Goal: Communication & Community: Connect with others

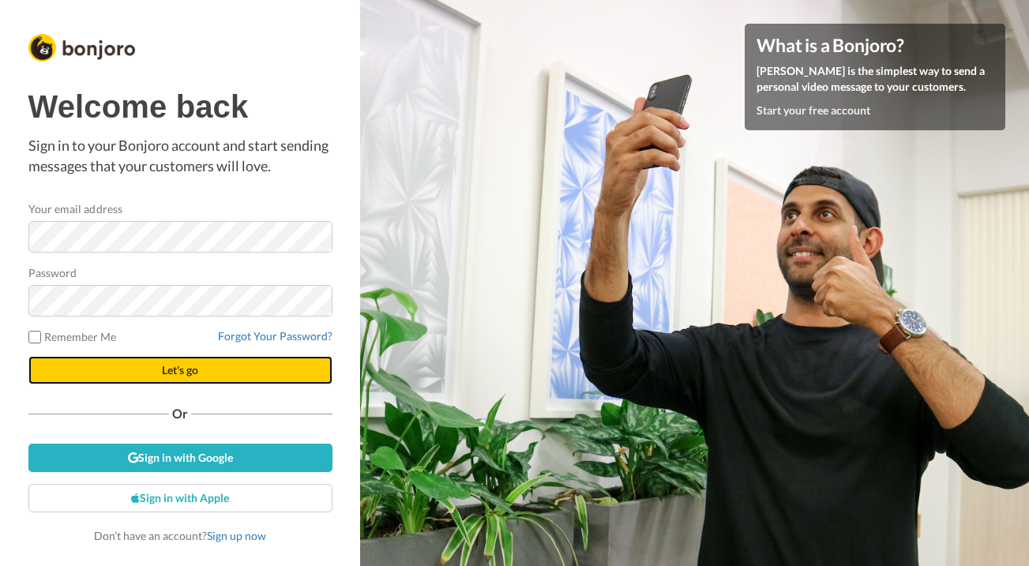
click at [176, 374] on span "Let's go" at bounding box center [180, 369] width 36 height 13
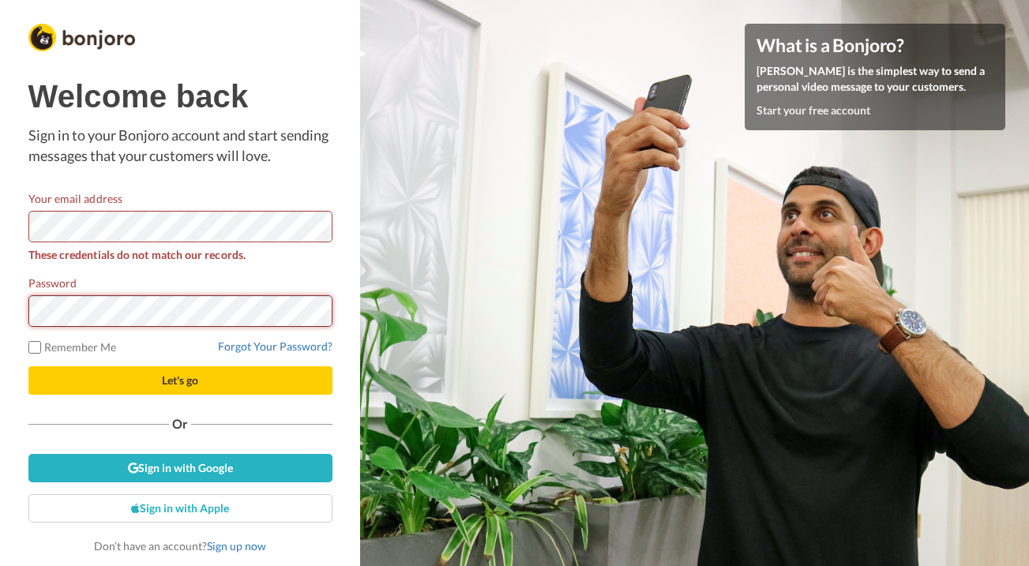
click at [28, 366] on button "Let's go" at bounding box center [180, 380] width 304 height 28
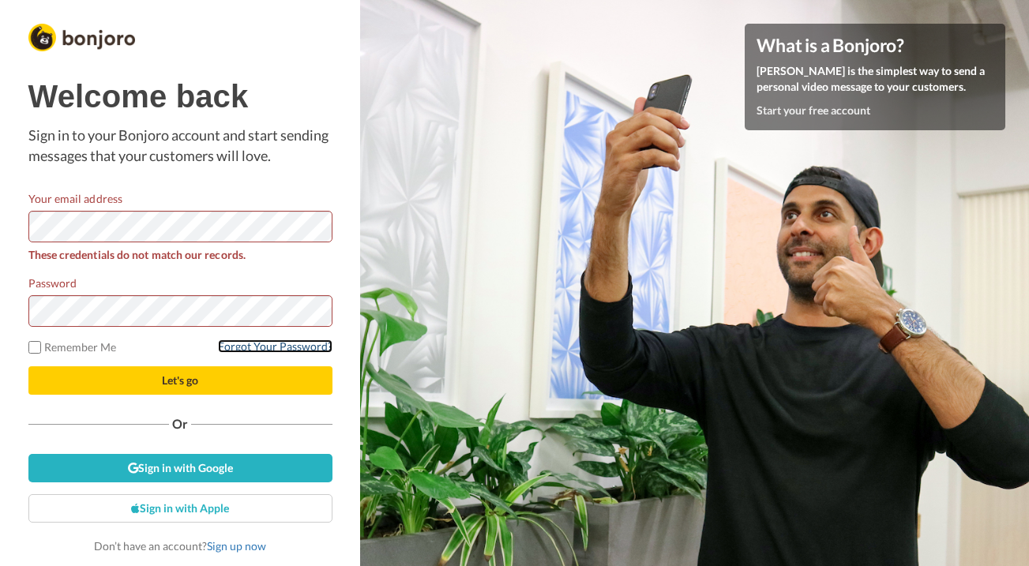
click at [300, 347] on link "Forgot Your Password?" at bounding box center [275, 346] width 114 height 13
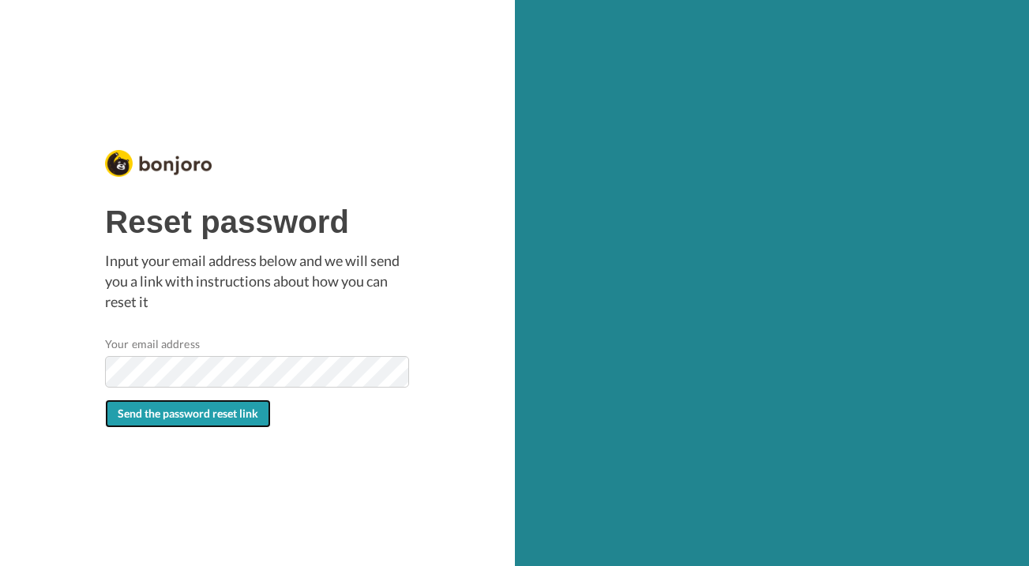
click at [214, 414] on span "Send the password reset link" at bounding box center [188, 413] width 141 height 13
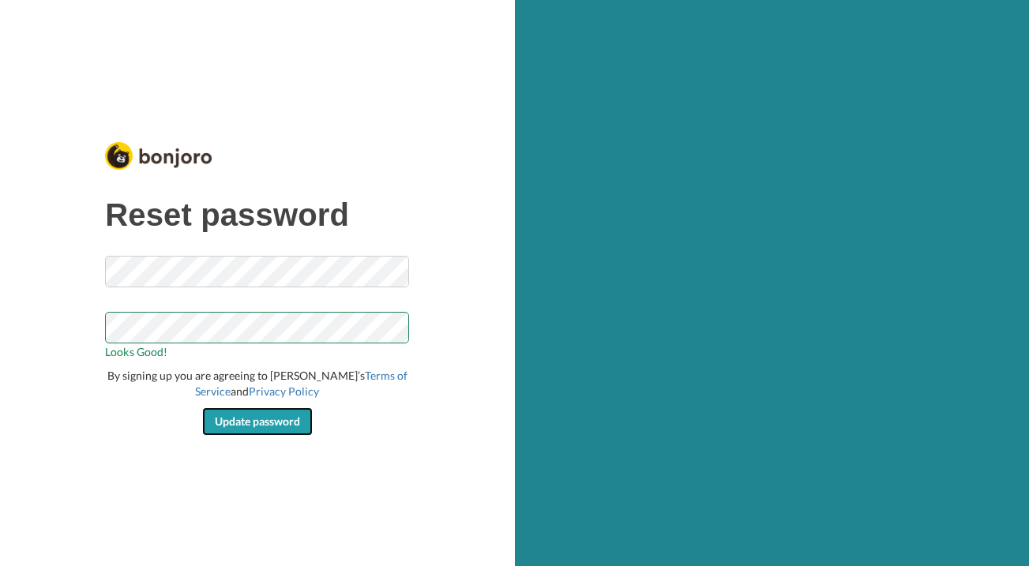
click at [258, 426] on span "Update password" at bounding box center [257, 421] width 85 height 13
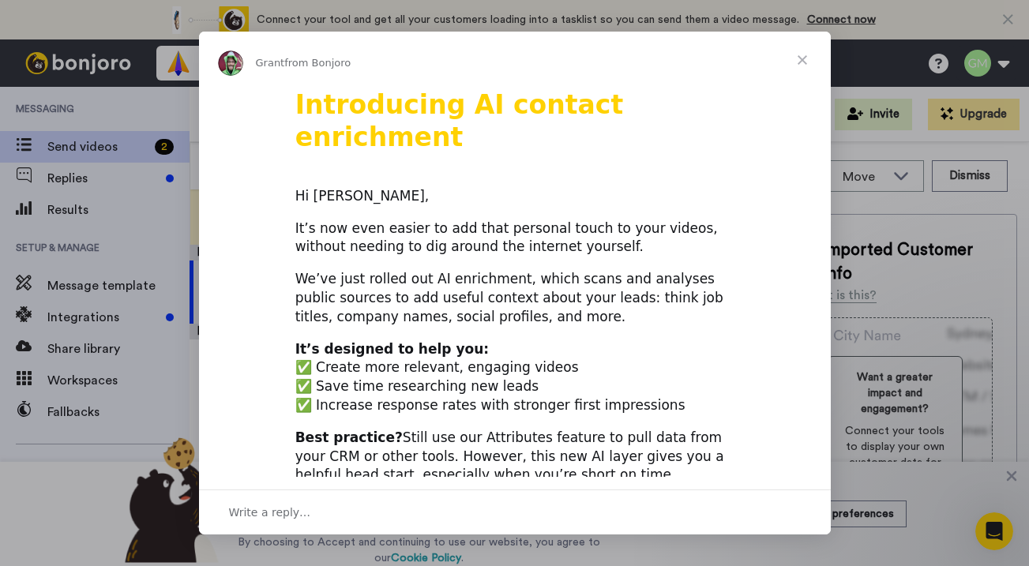
click at [804, 58] on span "Close" at bounding box center [802, 60] width 57 height 57
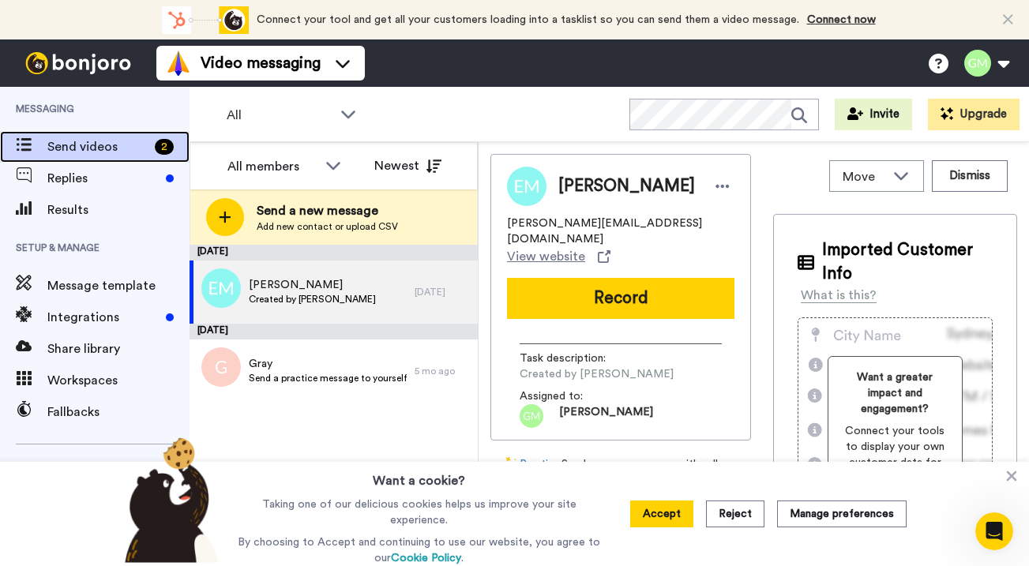
click at [105, 141] on span "Send videos" at bounding box center [97, 146] width 101 height 19
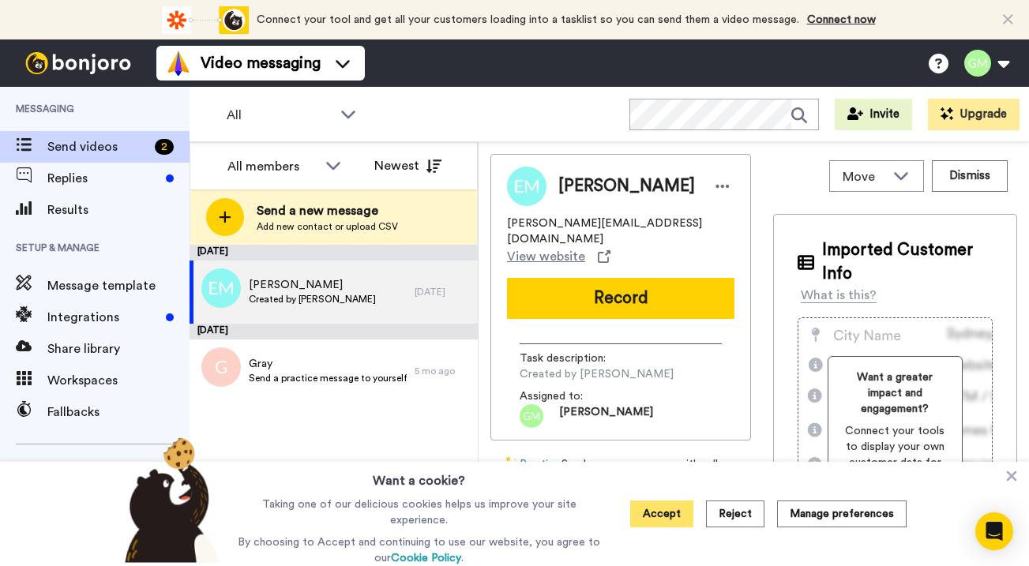
click at [675, 511] on button "Accept" at bounding box center [661, 514] width 63 height 27
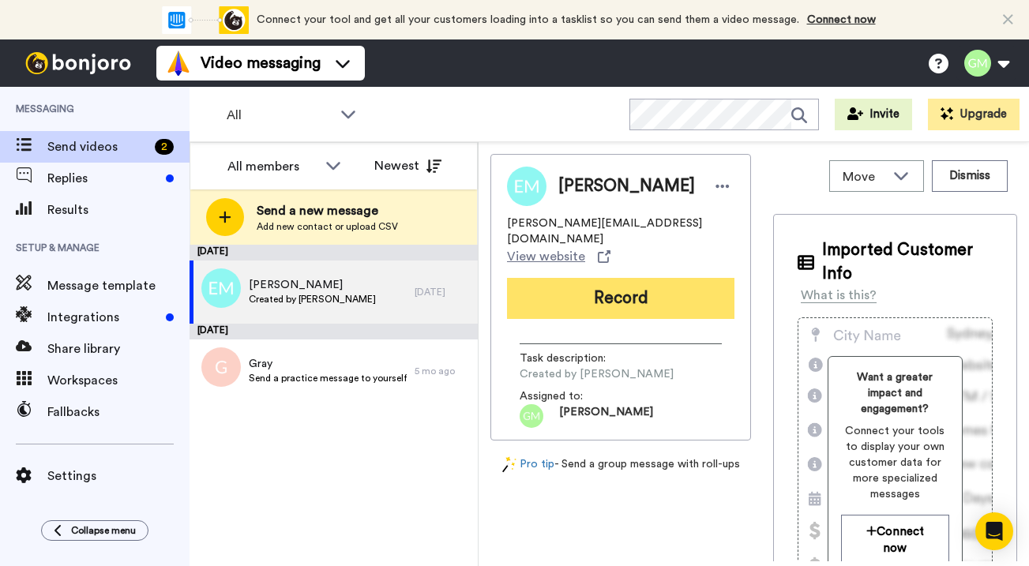
click at [654, 285] on button "Record" at bounding box center [620, 298] width 227 height 41
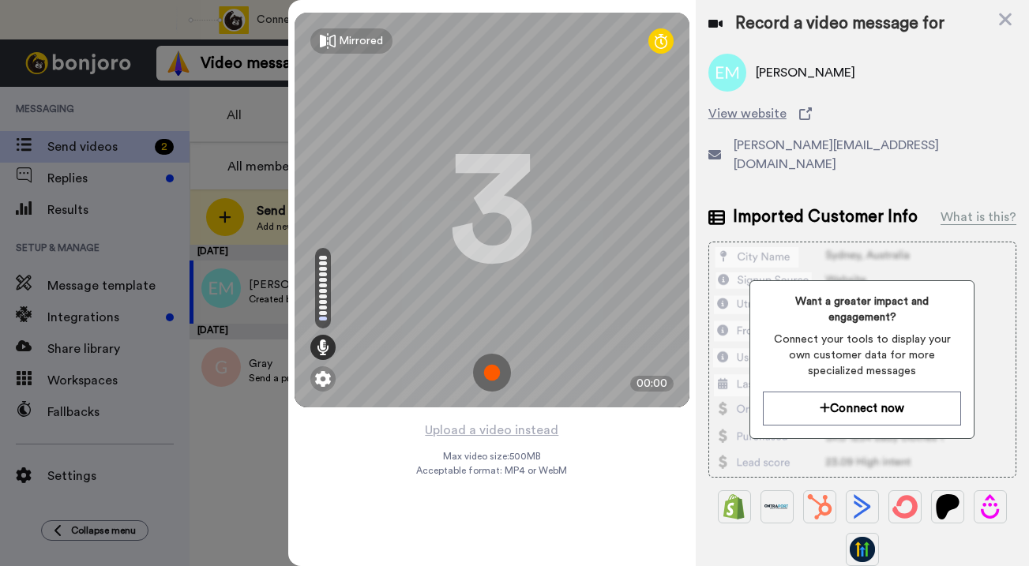
click at [486, 367] on img at bounding box center [492, 373] width 38 height 38
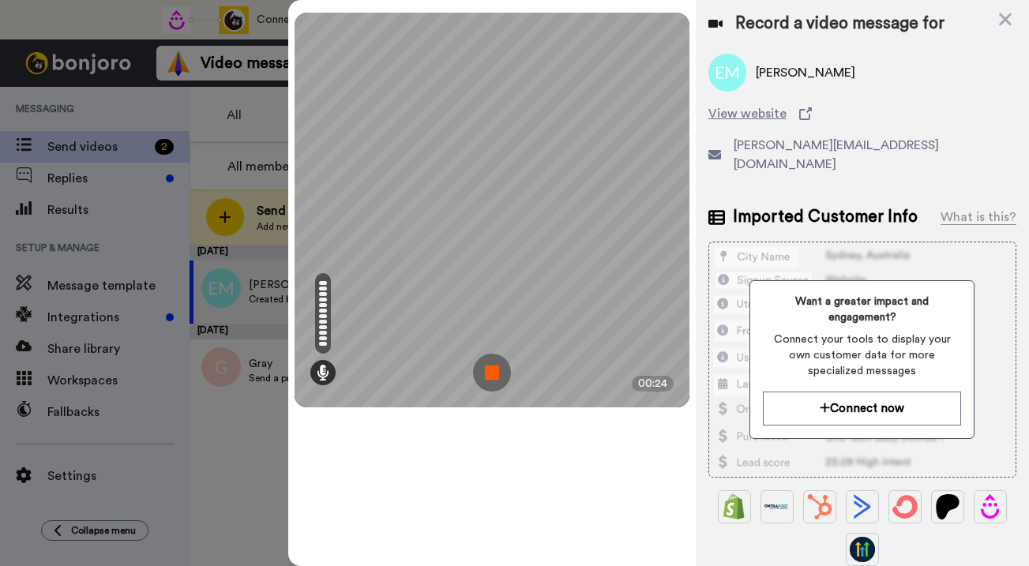
click at [493, 372] on img at bounding box center [492, 373] width 38 height 38
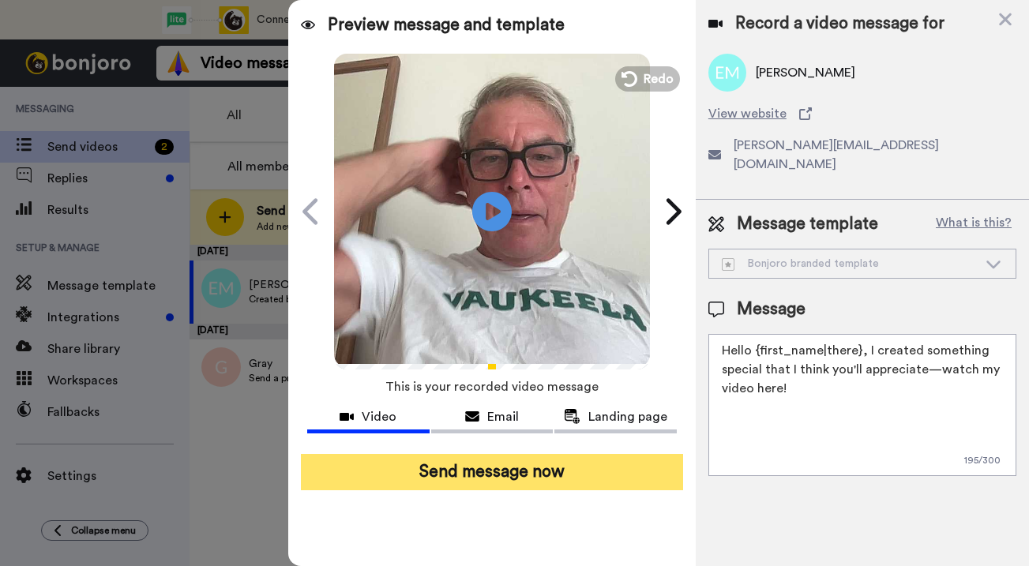
click at [484, 481] on button "Send message now" at bounding box center [492, 472] width 382 height 36
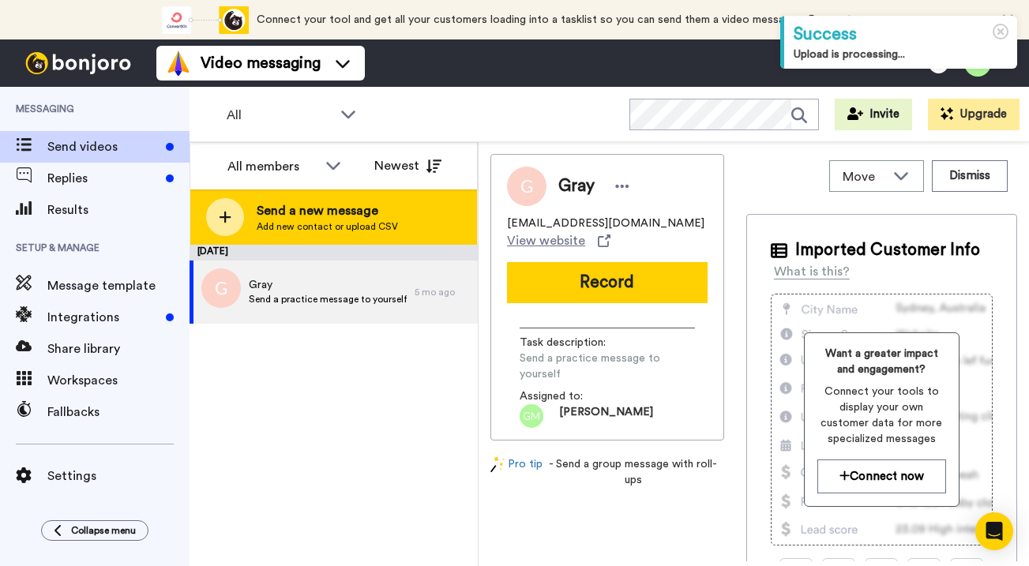
click at [350, 208] on span "Send a new message" at bounding box center [327, 210] width 141 height 19
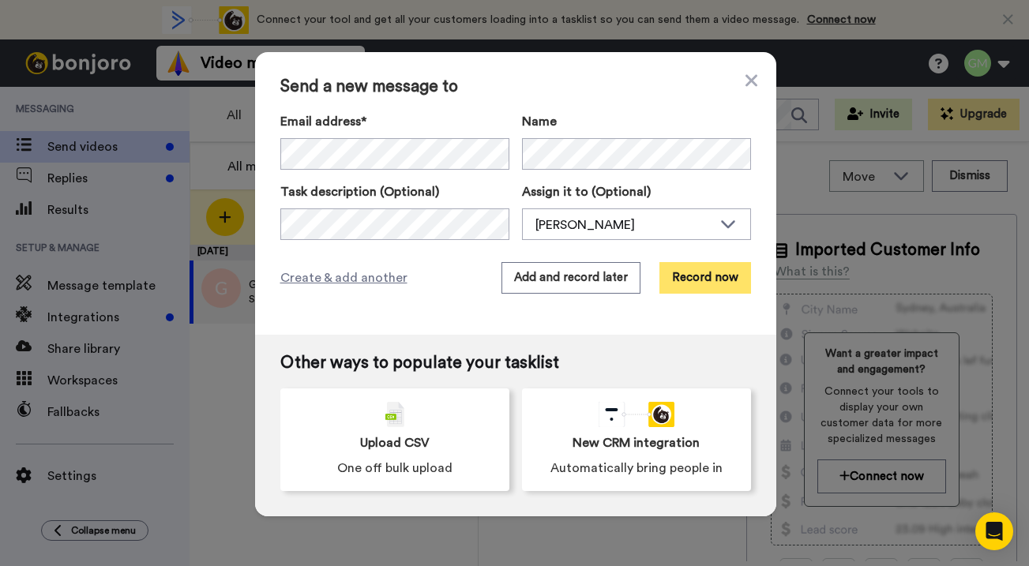
click at [700, 276] on button "Record now" at bounding box center [705, 278] width 92 height 32
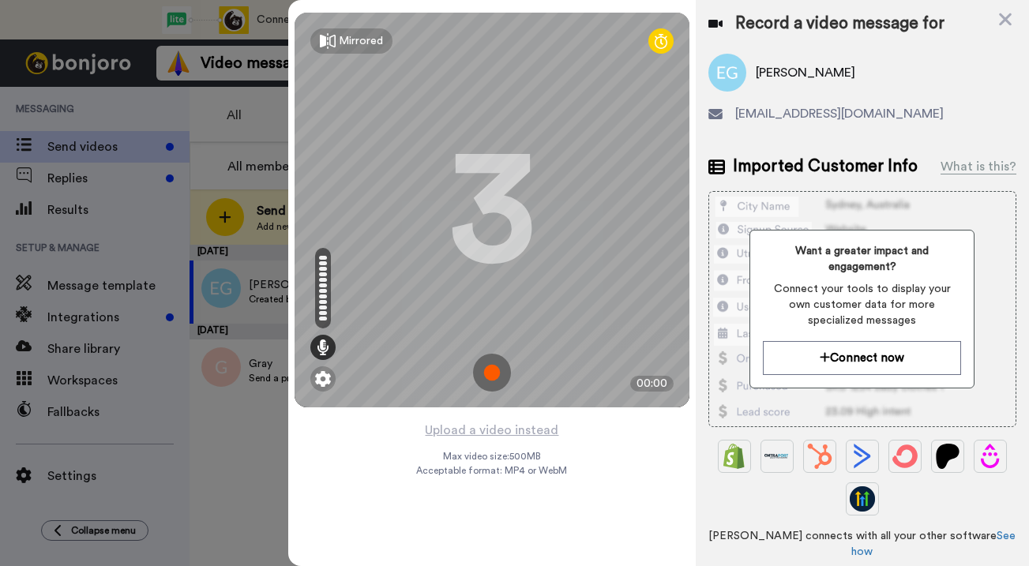
click at [495, 369] on img at bounding box center [492, 373] width 38 height 38
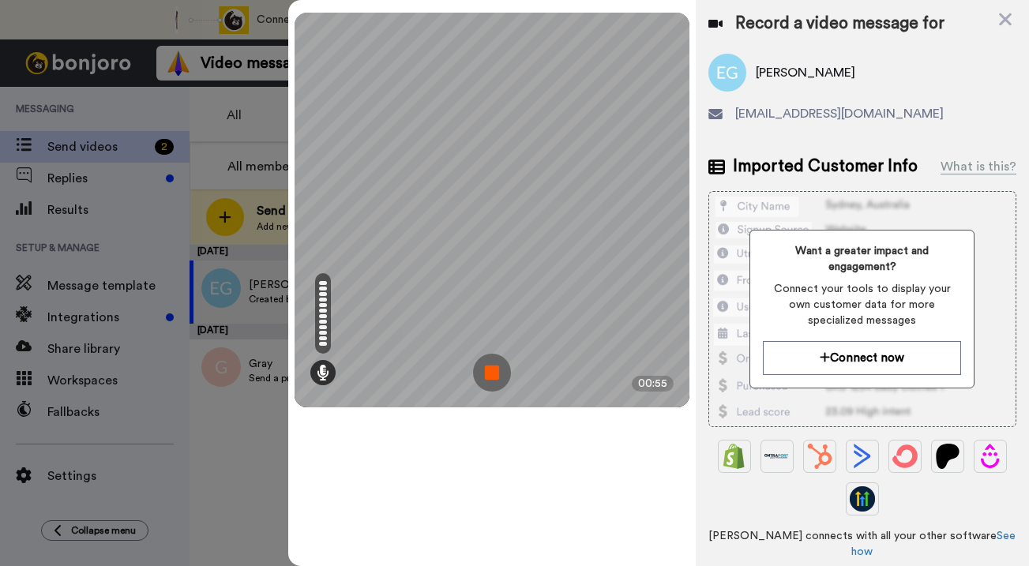
click at [495, 370] on img at bounding box center [492, 373] width 38 height 38
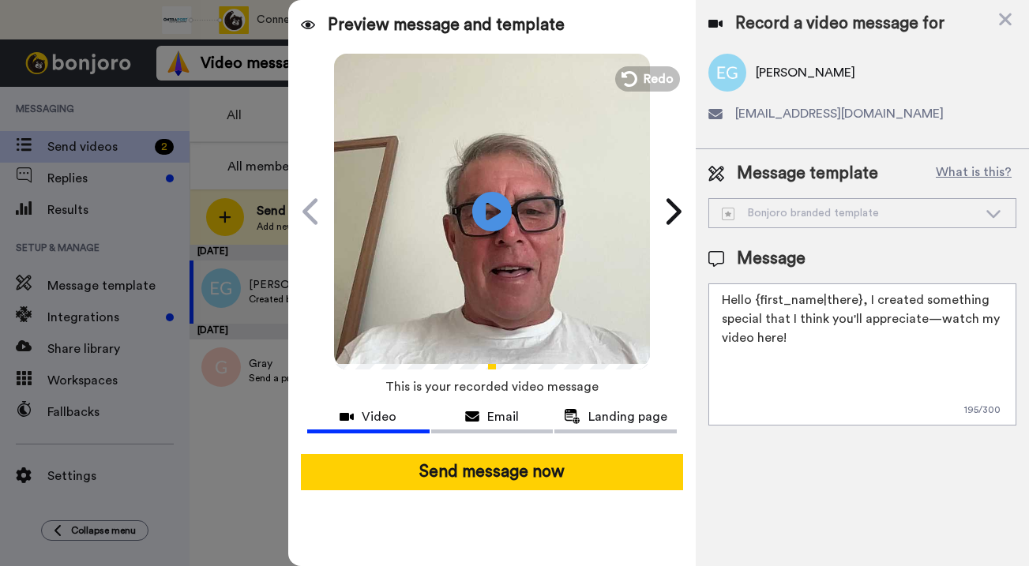
drag, startPoint x: 755, startPoint y: 298, endPoint x: 860, endPoint y: 298, distance: 105.0
click at [859, 298] on textarea "Hello {first_name|there}, I created something special that I think you'll appre…" at bounding box center [862, 354] width 308 height 142
click at [792, 300] on textarea "Hello Anna I created something special that I think you'll appreciate—watch my …" at bounding box center [862, 354] width 308 height 142
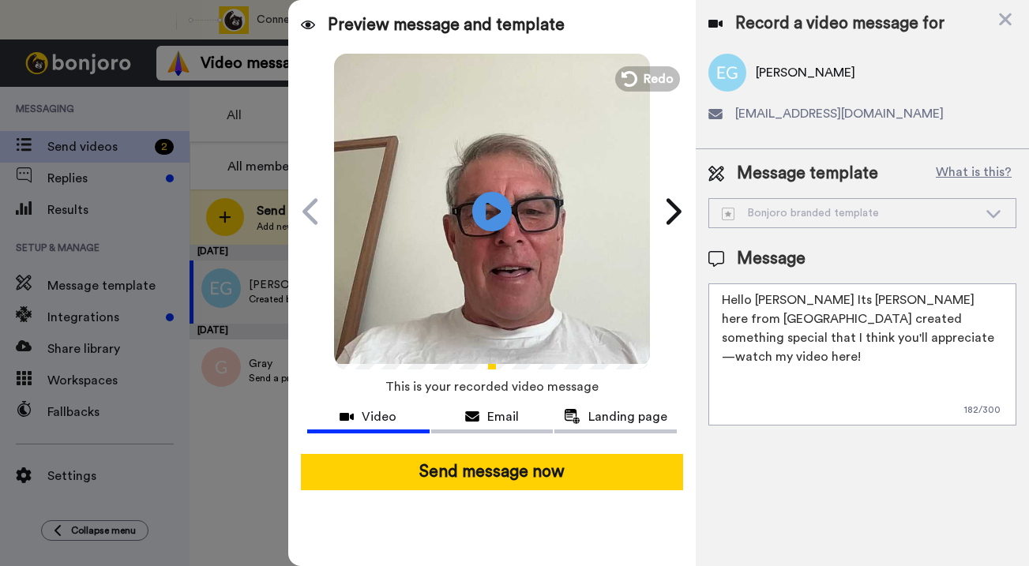
click at [914, 302] on textarea "Hello Anna Its Graham here from Waukeela created something special that I think…" at bounding box center [862, 354] width 308 height 142
click at [781, 322] on textarea "Hello Anna Its Graham here from Camp Waukeela created something special that I …" at bounding box center [862, 354] width 308 height 142
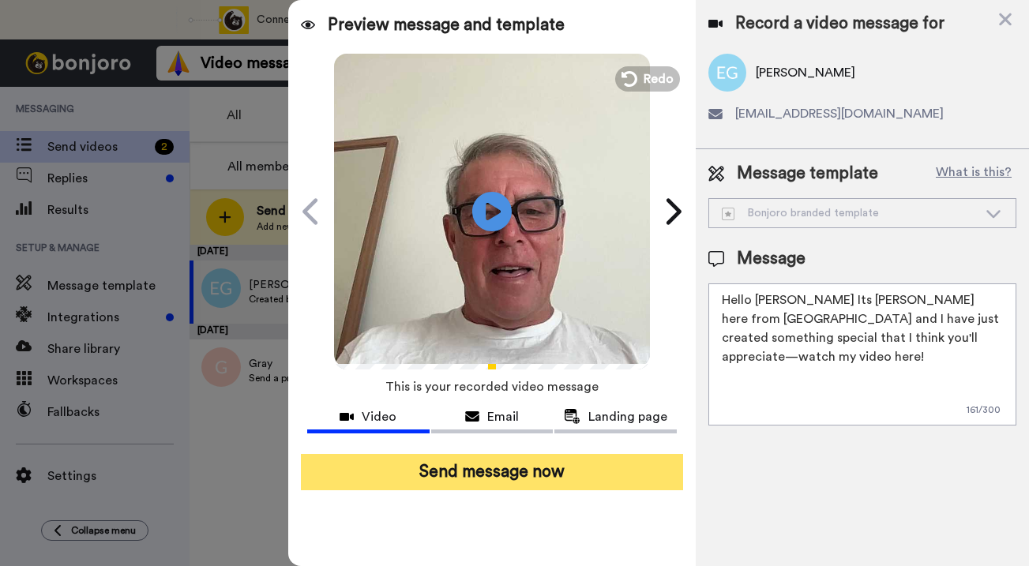
type textarea "Hello Anna Its Graham here from Camp Waukeela and I have just created something…"
click at [528, 475] on button "Send message now" at bounding box center [492, 472] width 382 height 36
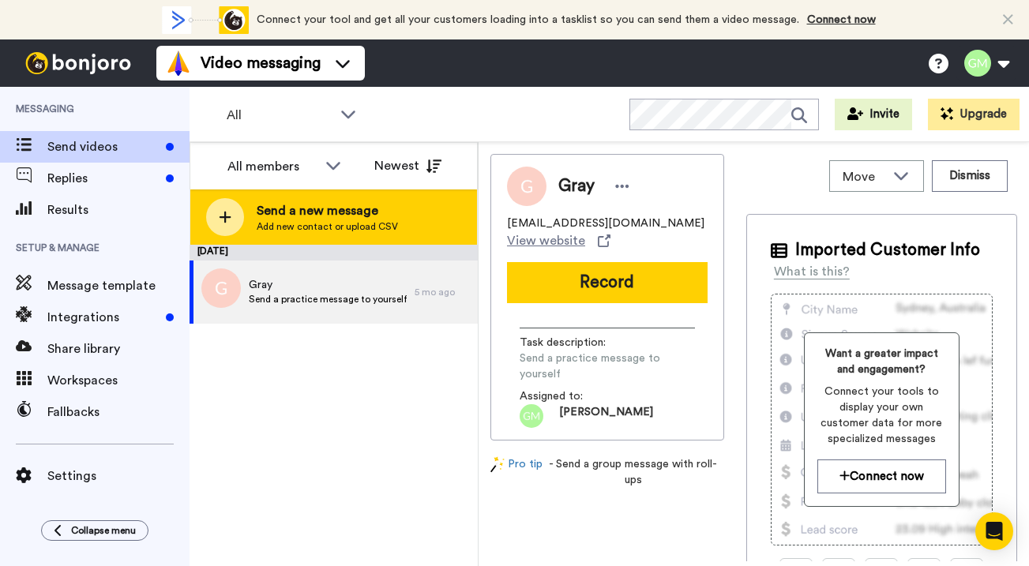
click at [380, 222] on span "Add new contact or upload CSV" at bounding box center [327, 226] width 141 height 13
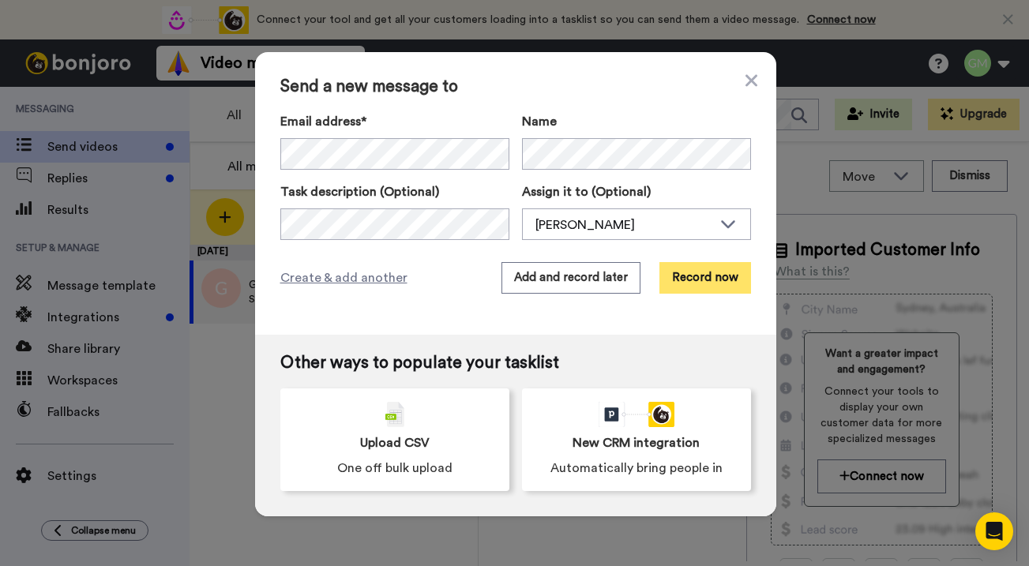
click at [705, 275] on button "Record now" at bounding box center [705, 278] width 92 height 32
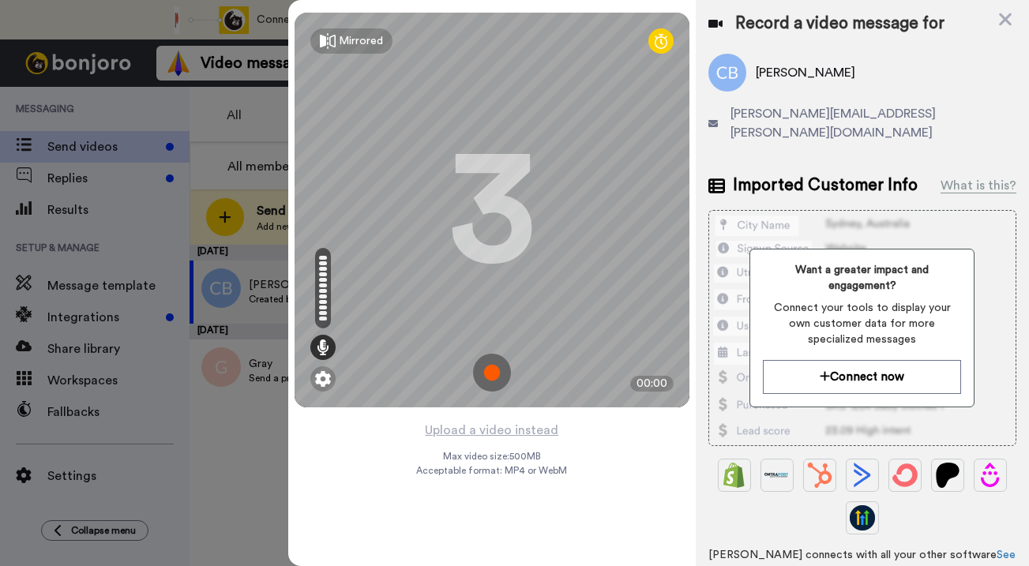
click at [492, 370] on img at bounding box center [492, 373] width 38 height 38
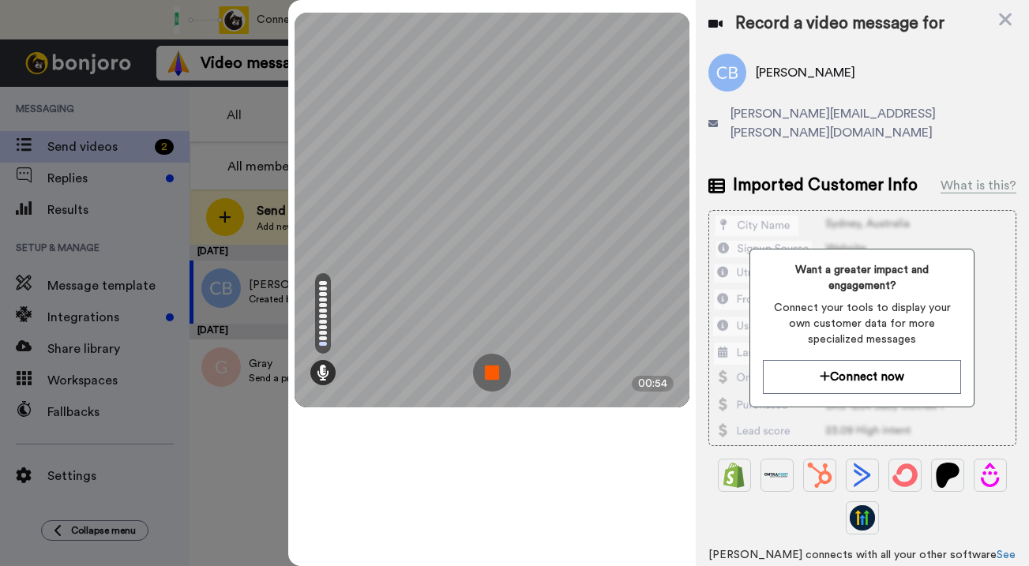
click at [494, 368] on img at bounding box center [492, 373] width 38 height 38
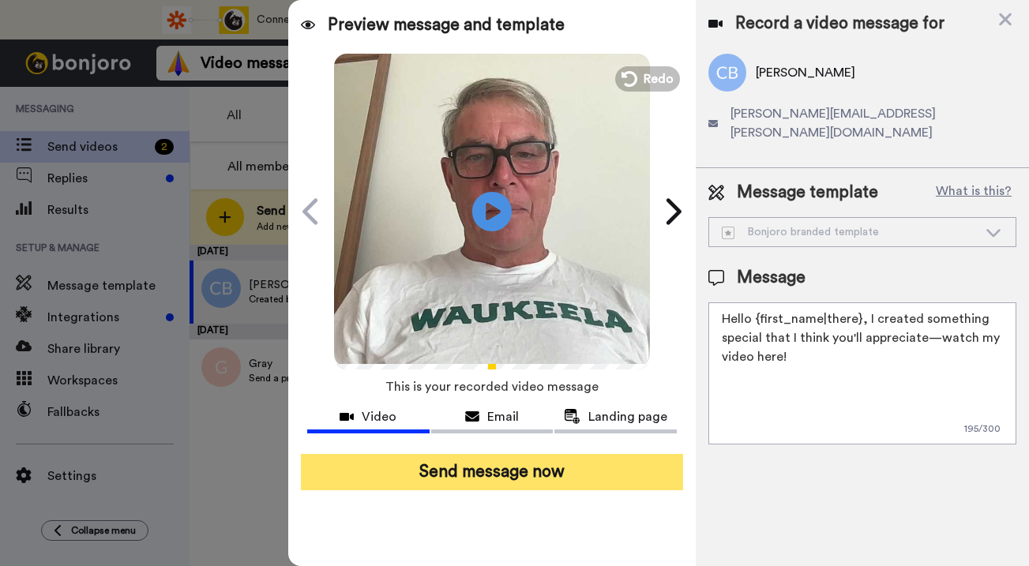
click at [509, 463] on button "Send message now" at bounding box center [492, 472] width 382 height 36
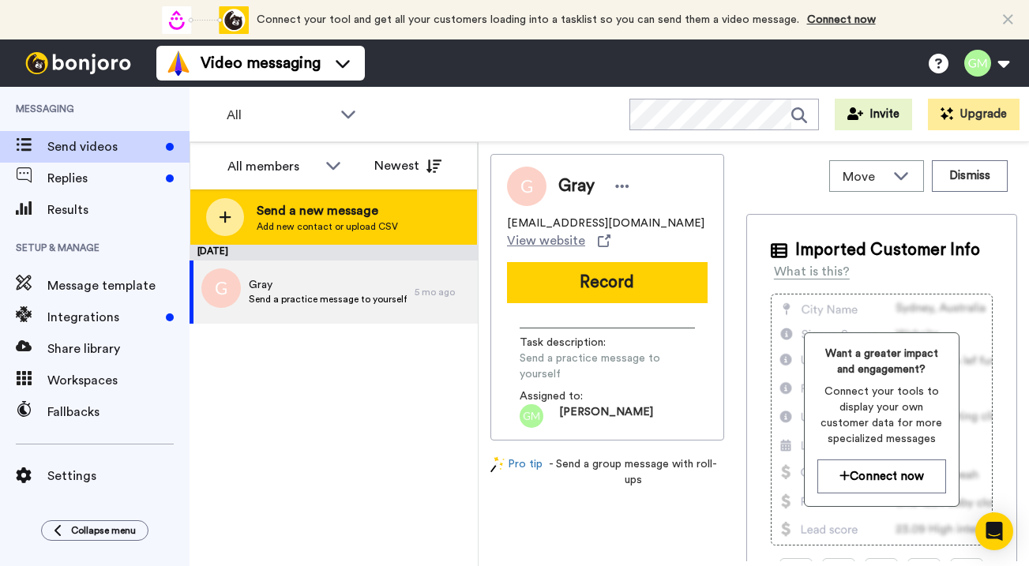
click at [336, 224] on span "Add new contact or upload CSV" at bounding box center [327, 226] width 141 height 13
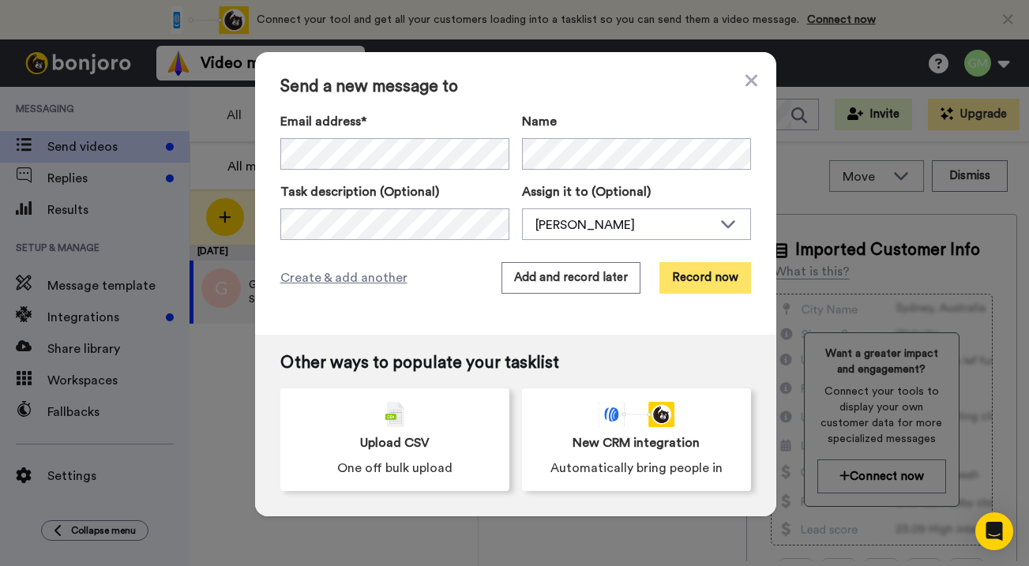
click at [708, 270] on button "Record now" at bounding box center [705, 278] width 92 height 32
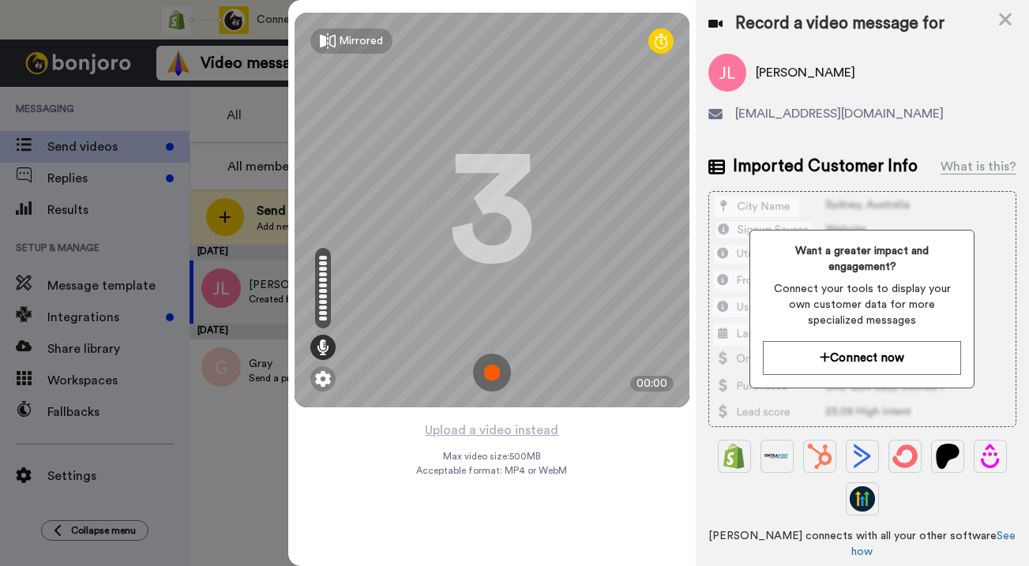
click at [493, 372] on img at bounding box center [492, 373] width 38 height 38
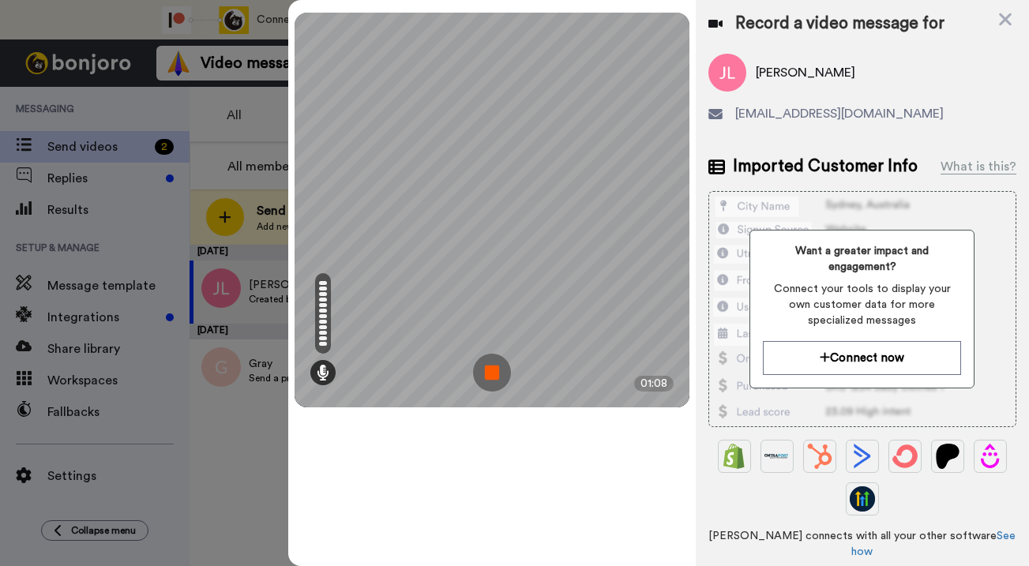
click at [493, 372] on img at bounding box center [492, 373] width 38 height 38
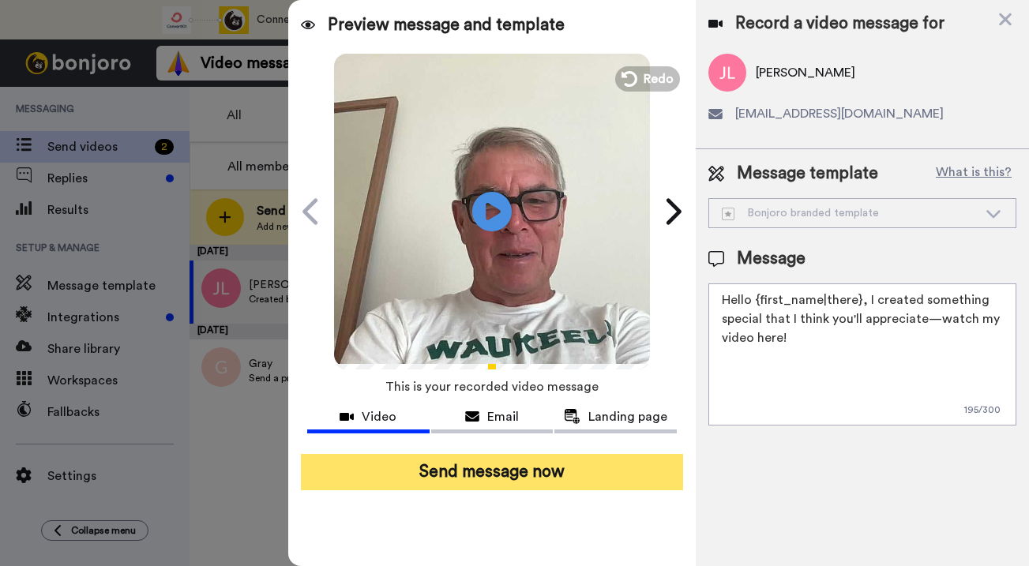
click at [520, 479] on button "Send message now" at bounding box center [492, 472] width 382 height 36
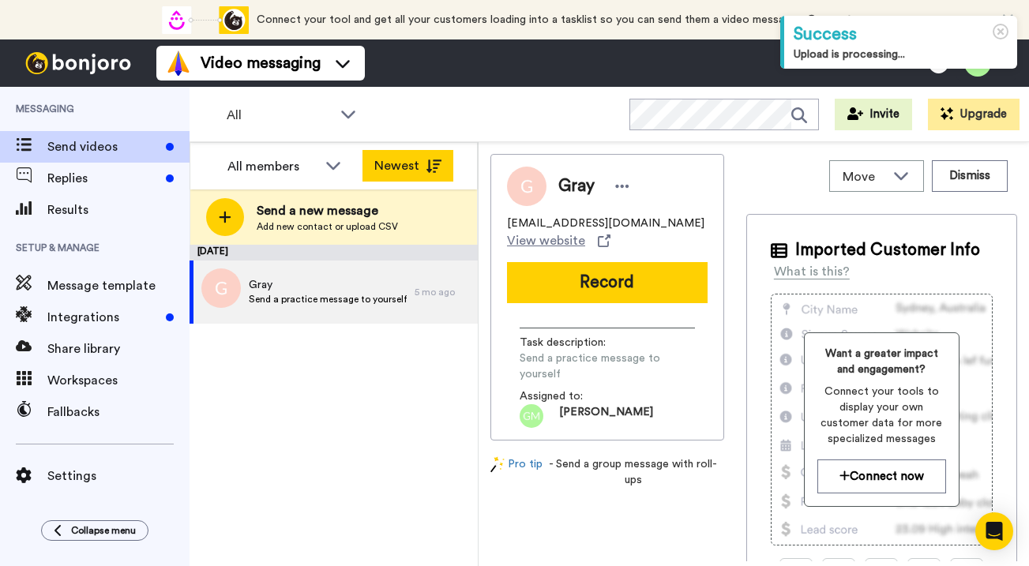
click at [398, 163] on button "Newest" at bounding box center [407, 166] width 91 height 32
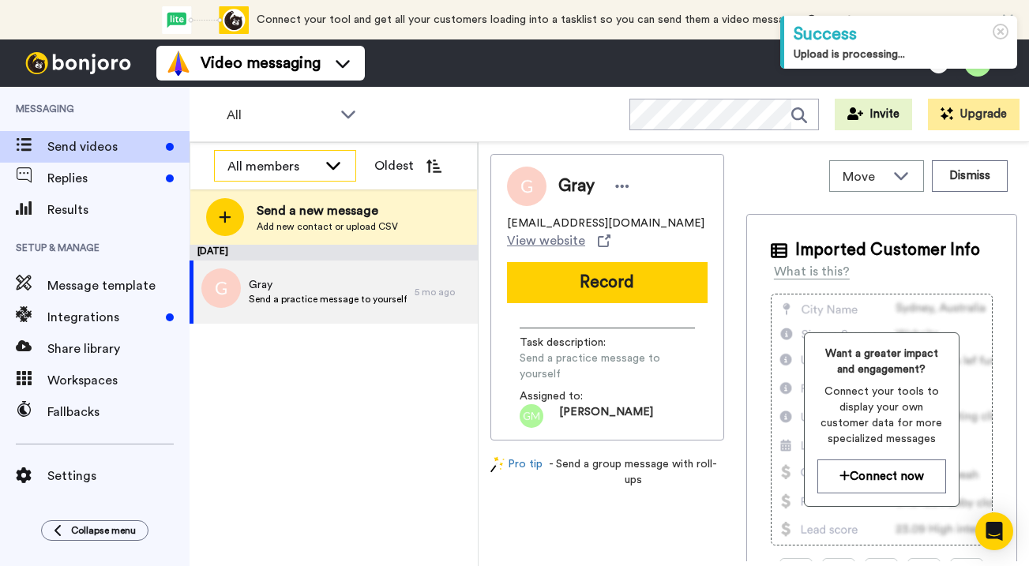
click at [261, 165] on div "All members" at bounding box center [272, 166] width 90 height 19
click at [338, 398] on div "[DATE] Gray Send a practice message to yourself 5 mo ago" at bounding box center [334, 405] width 288 height 321
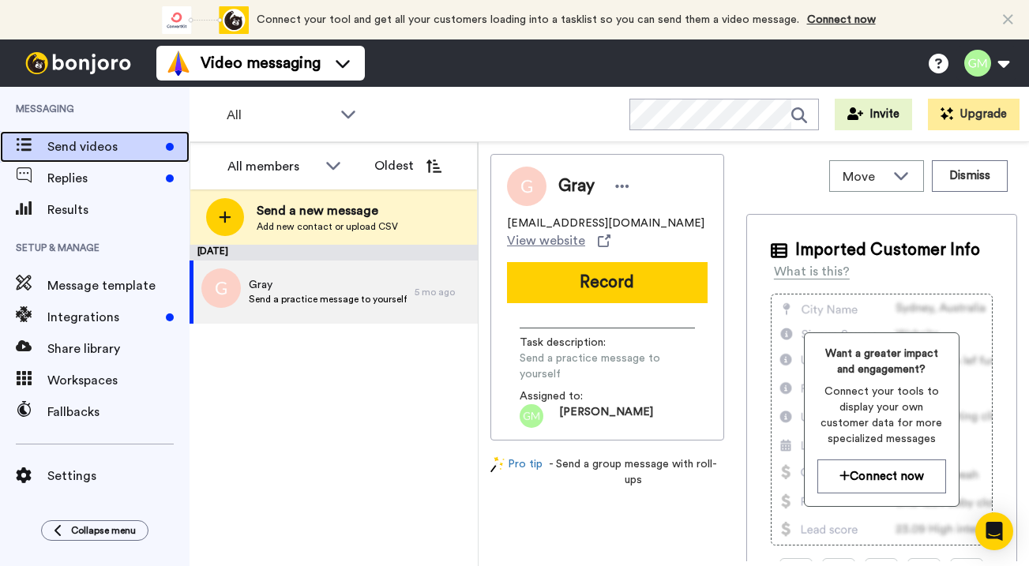
click at [120, 142] on span "Send videos" at bounding box center [103, 146] width 112 height 19
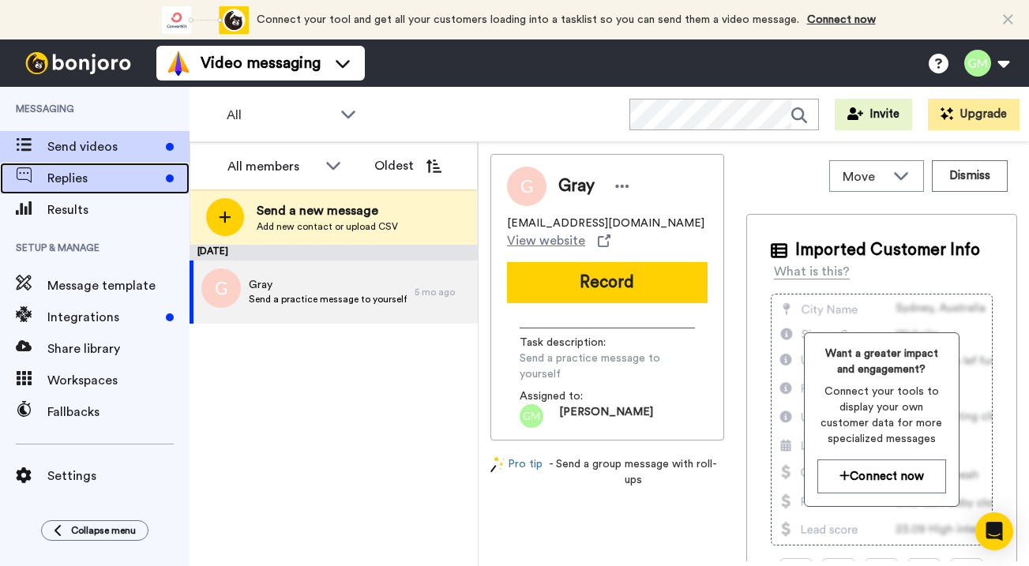
click at [114, 187] on span "Replies" at bounding box center [103, 178] width 112 height 19
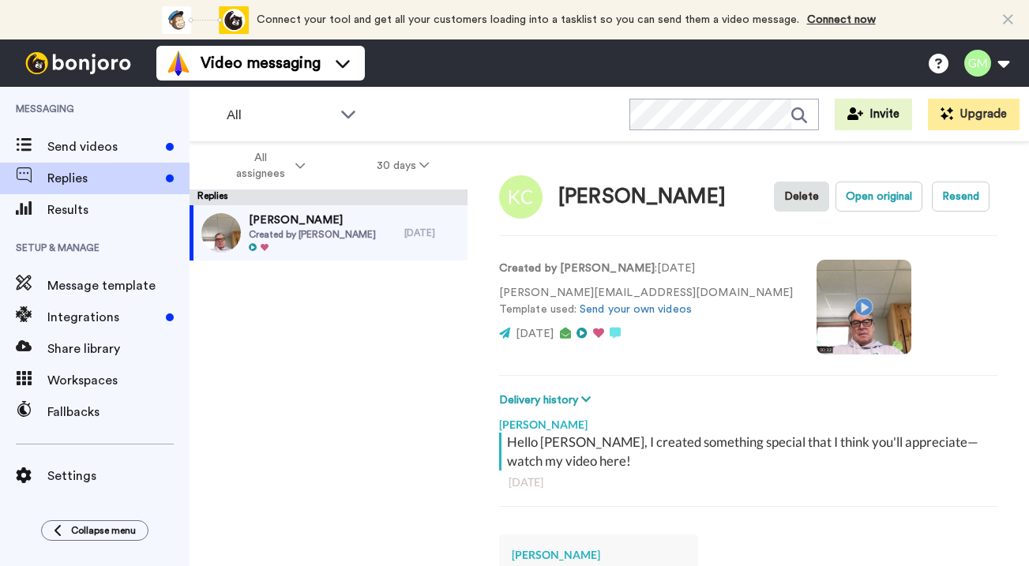
type textarea "x"
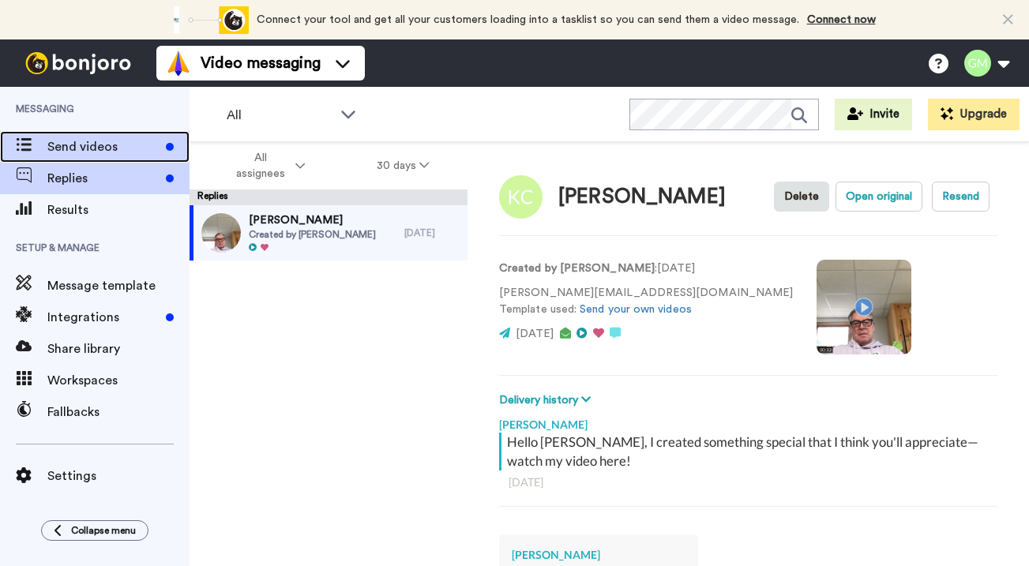
click at [126, 144] on span "Send videos" at bounding box center [103, 146] width 112 height 19
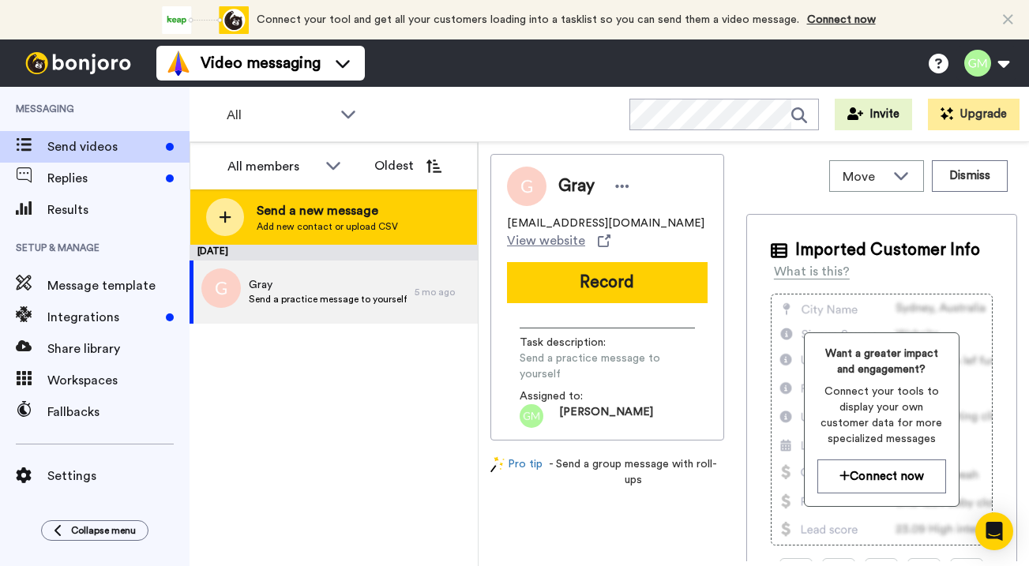
click at [348, 220] on span "Add new contact or upload CSV" at bounding box center [327, 226] width 141 height 13
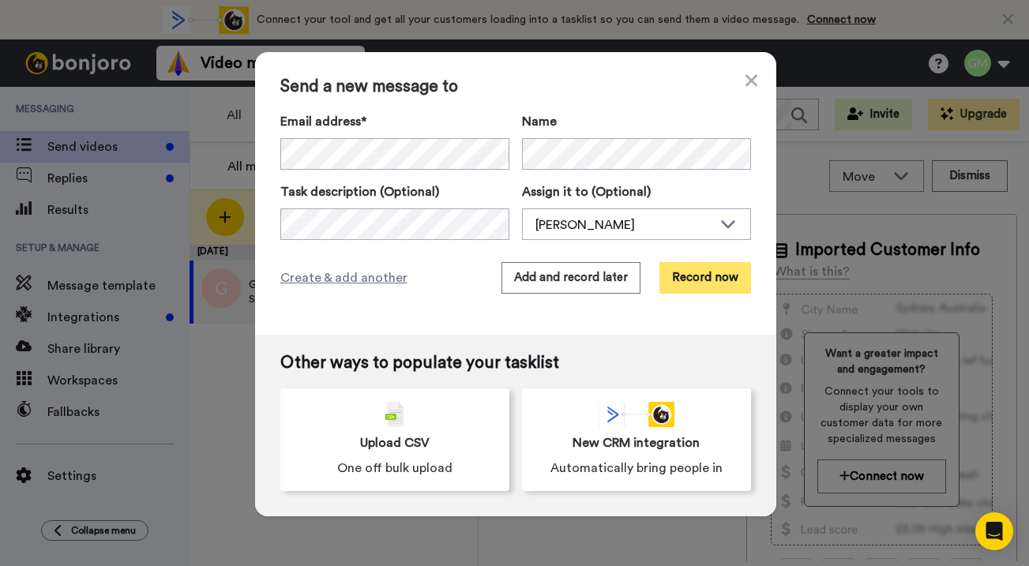
click at [713, 275] on button "Record now" at bounding box center [705, 278] width 92 height 32
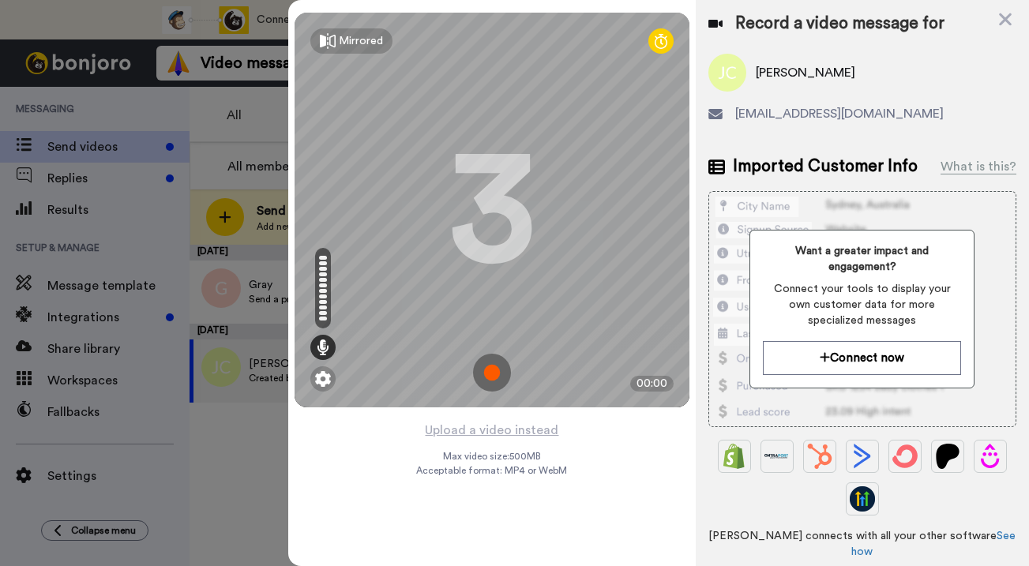
click at [497, 370] on img at bounding box center [492, 373] width 38 height 38
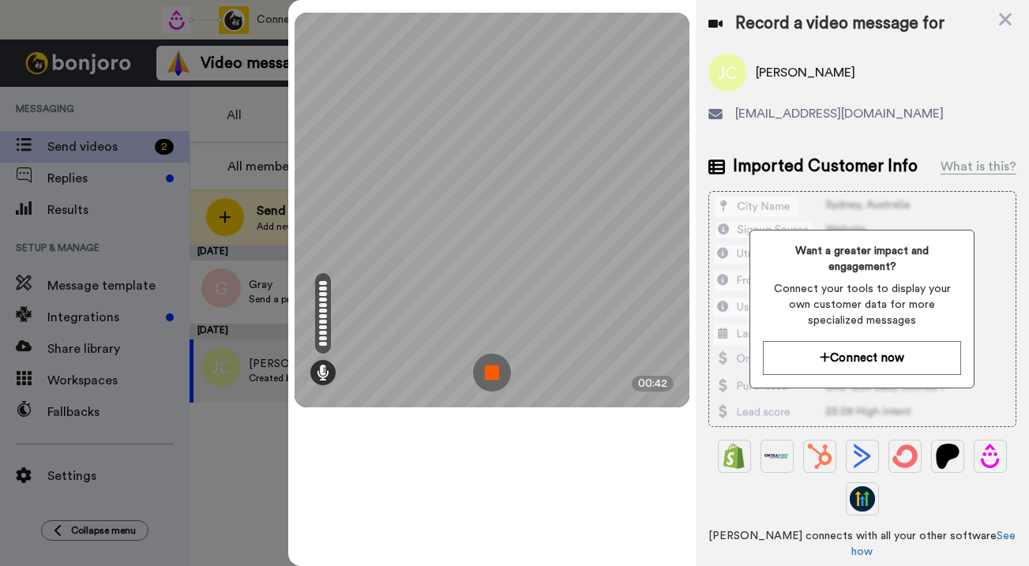
click at [497, 370] on img at bounding box center [492, 373] width 38 height 38
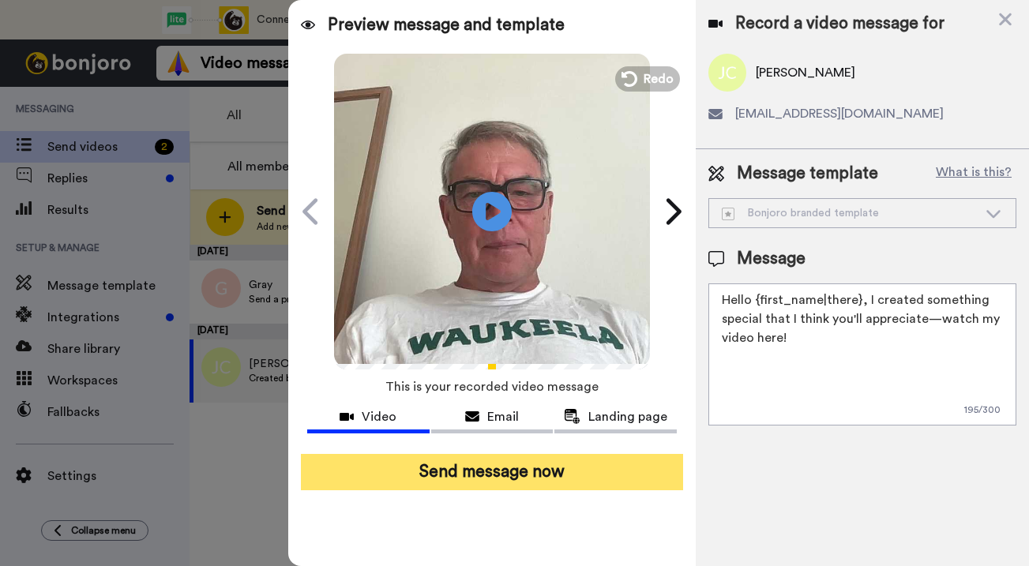
click at [510, 477] on button "Send message now" at bounding box center [492, 472] width 382 height 36
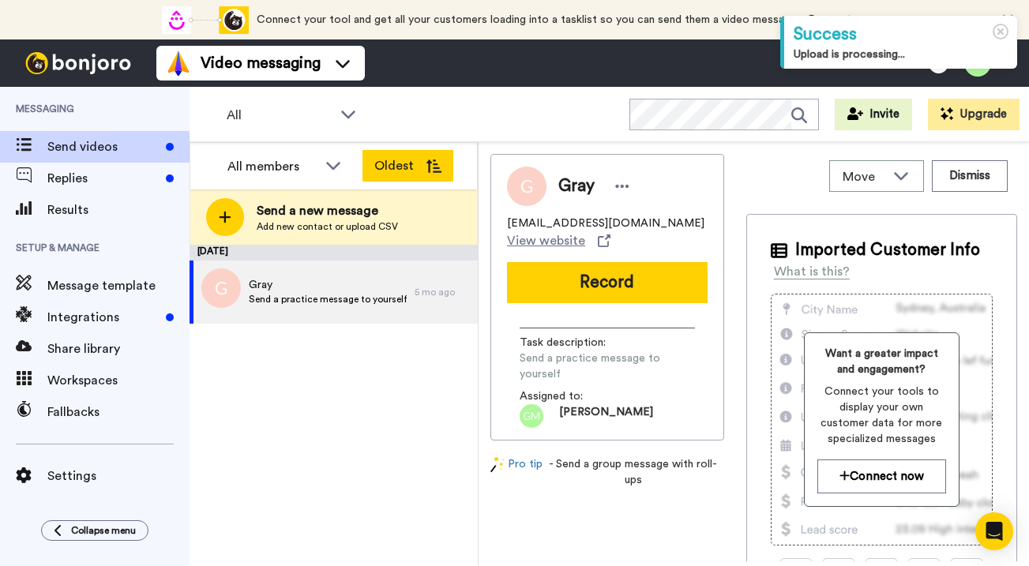
click at [428, 163] on icon at bounding box center [434, 166] width 16 height 13
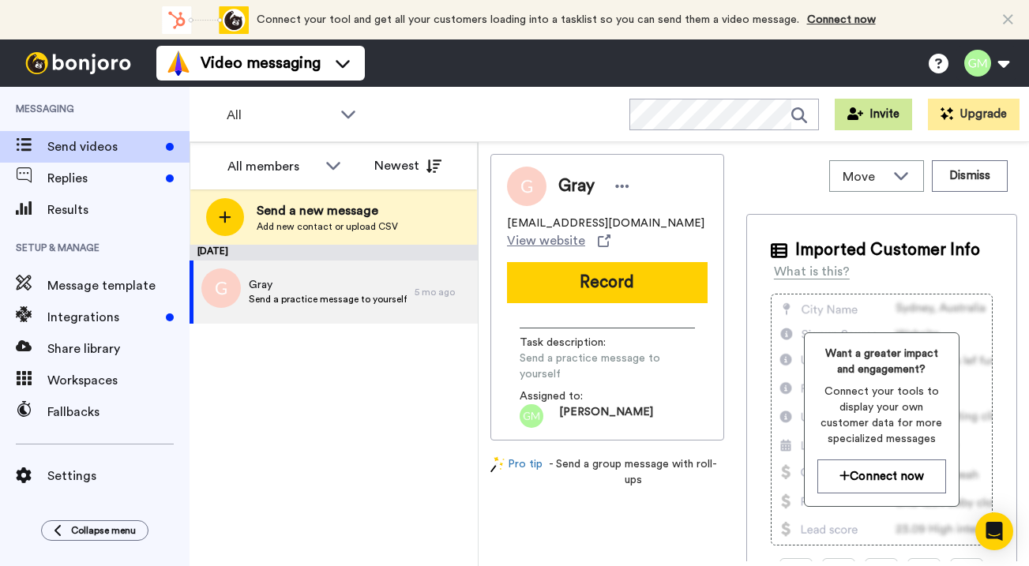
click at [894, 111] on button "Invite" at bounding box center [873, 115] width 77 height 32
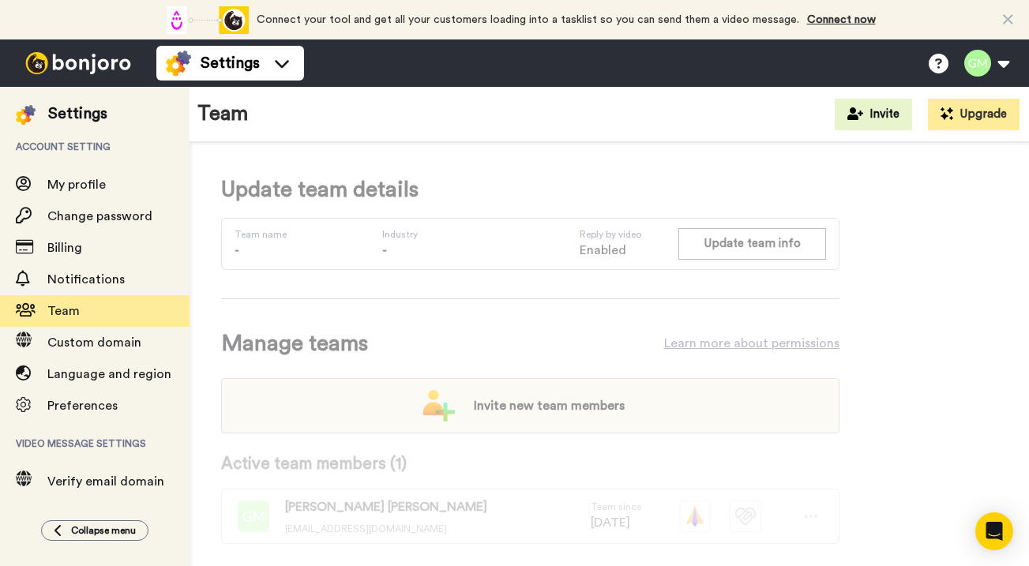
scroll to position [11, 0]
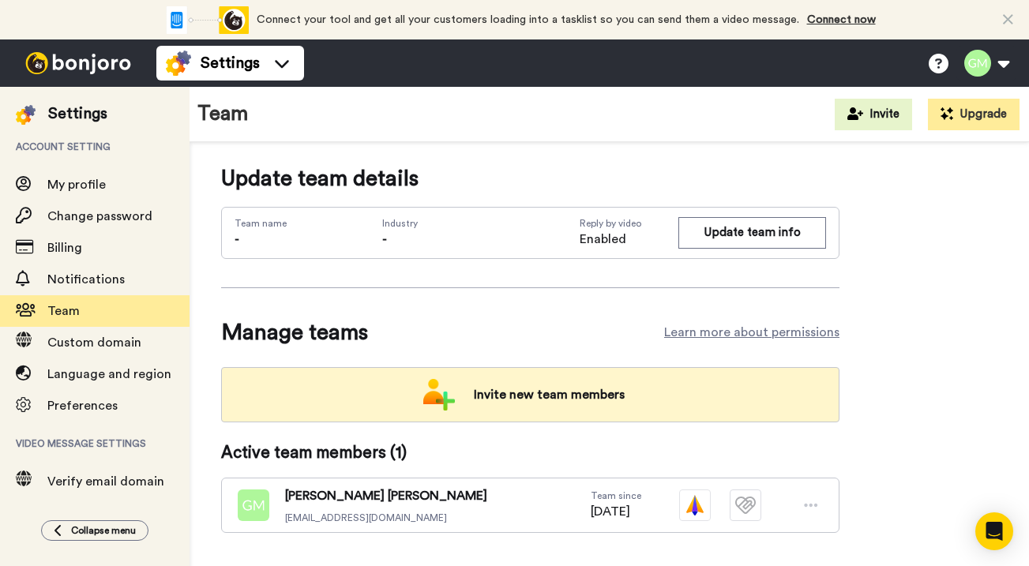
click at [468, 389] on span "Invite new team members" at bounding box center [549, 395] width 176 height 32
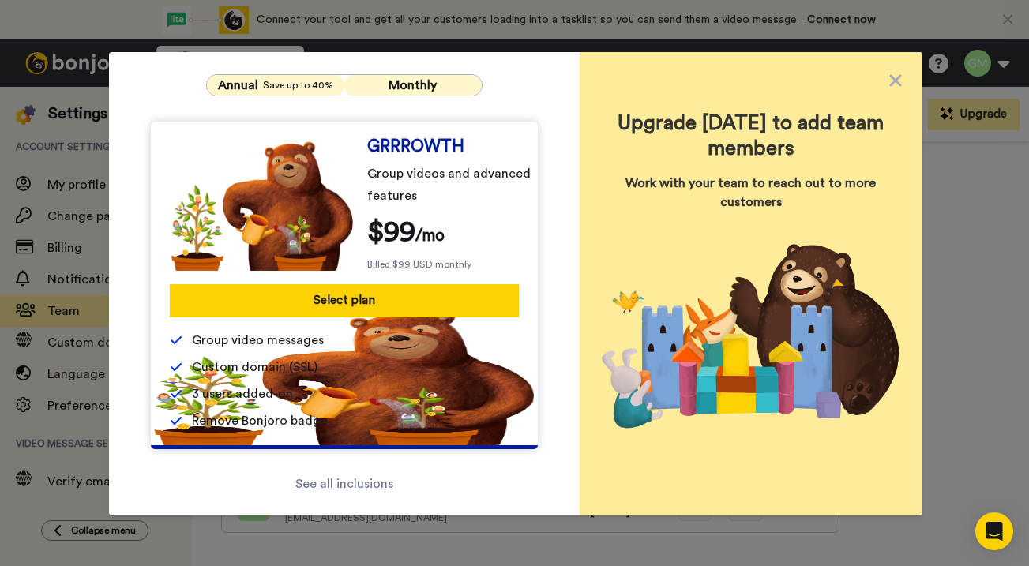
click at [295, 79] on span "Save up to 40%" at bounding box center [298, 85] width 70 height 13
click at [898, 78] on icon at bounding box center [895, 80] width 12 height 12
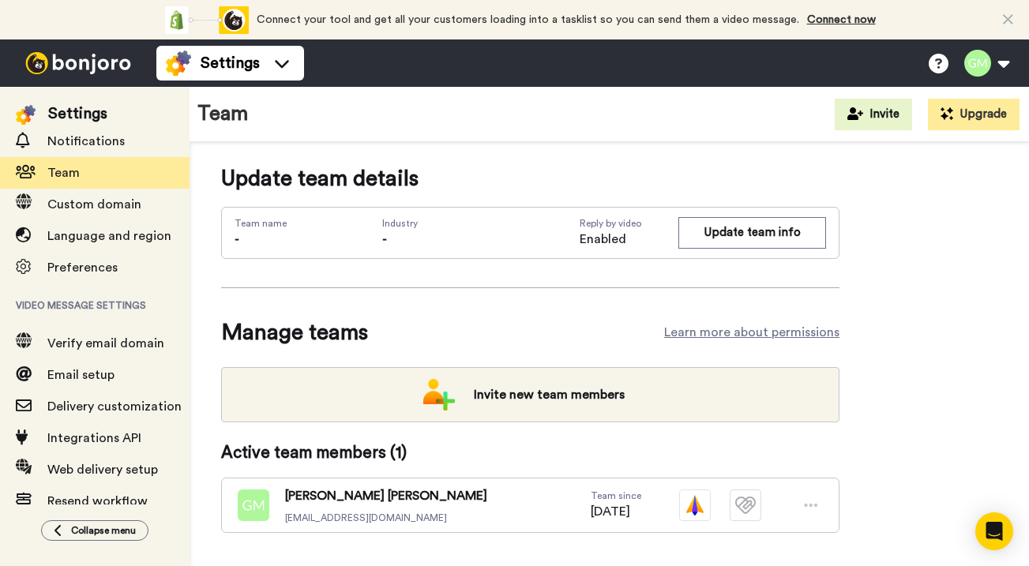
scroll to position [163, 0]
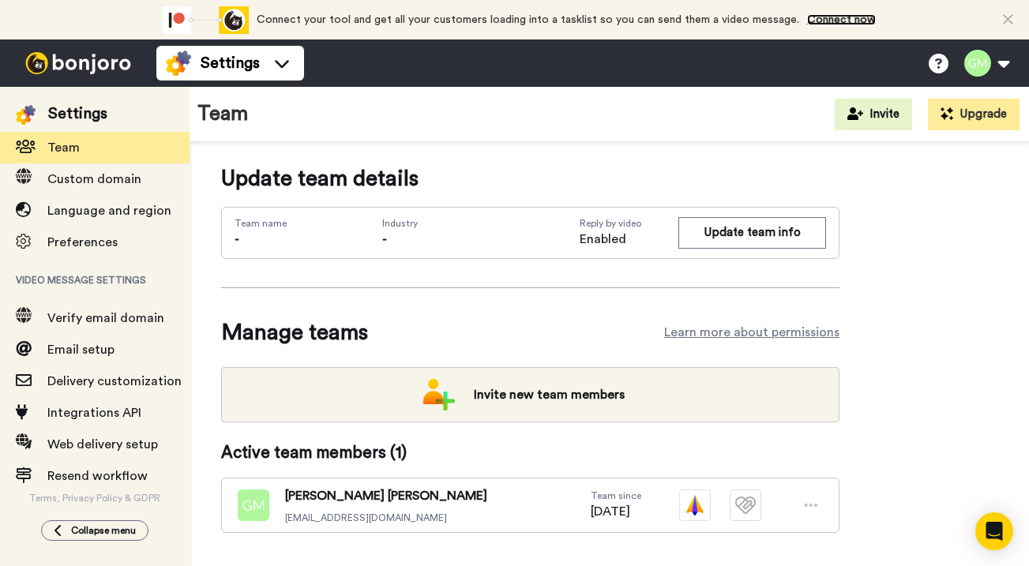
click at [839, 25] on link "Connect now" at bounding box center [841, 19] width 69 height 11
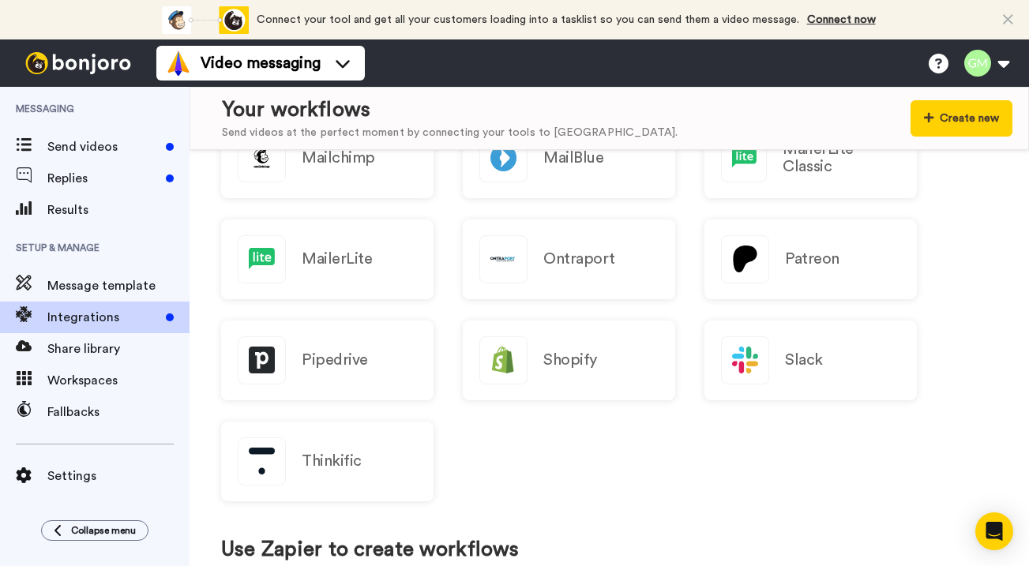
scroll to position [561, 0]
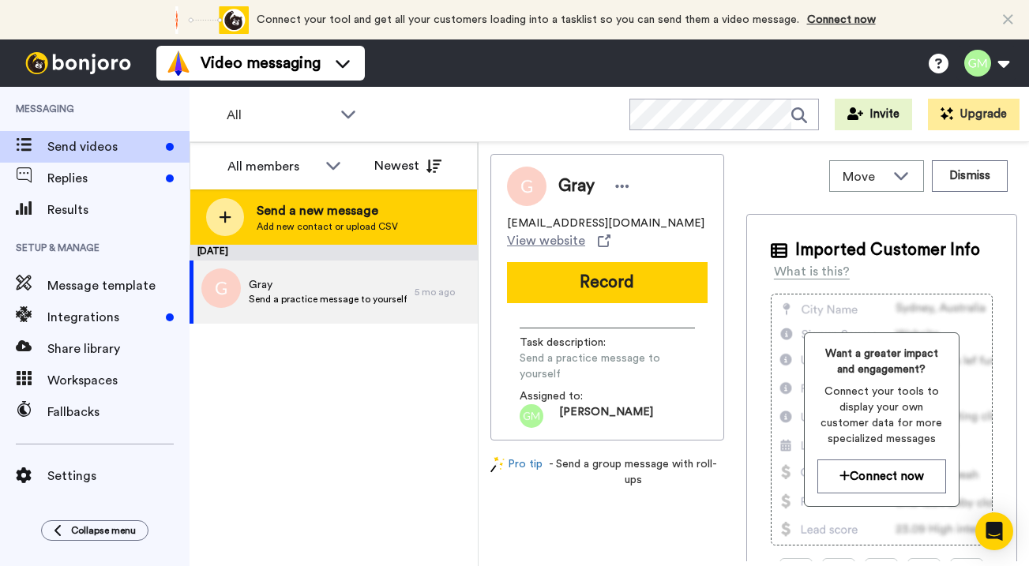
click at [411, 211] on div "Send a new message Add new contact or upload CSV" at bounding box center [333, 217] width 287 height 55
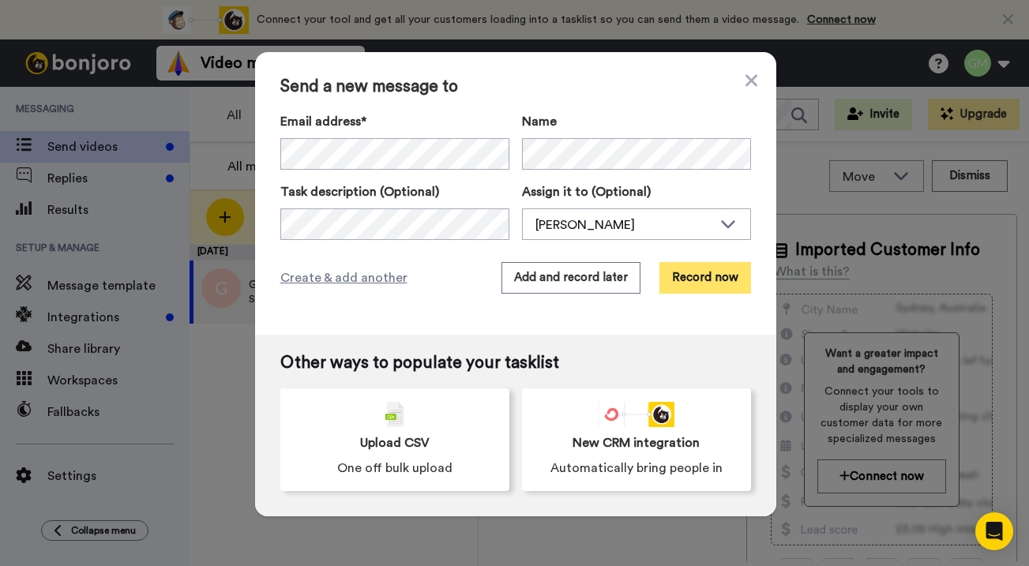
click at [722, 282] on button "Record now" at bounding box center [705, 278] width 92 height 32
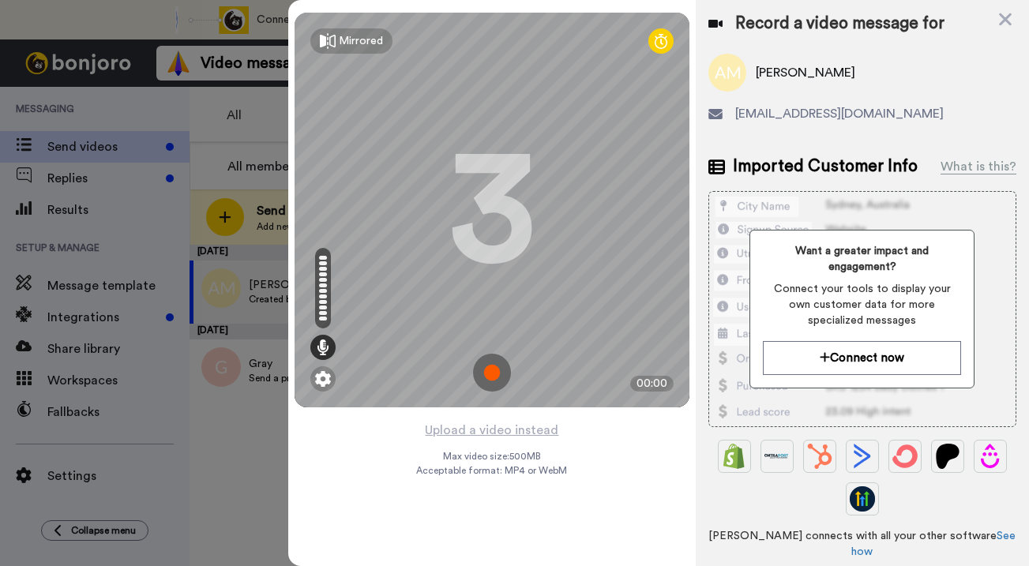
click at [490, 365] on img at bounding box center [492, 373] width 38 height 38
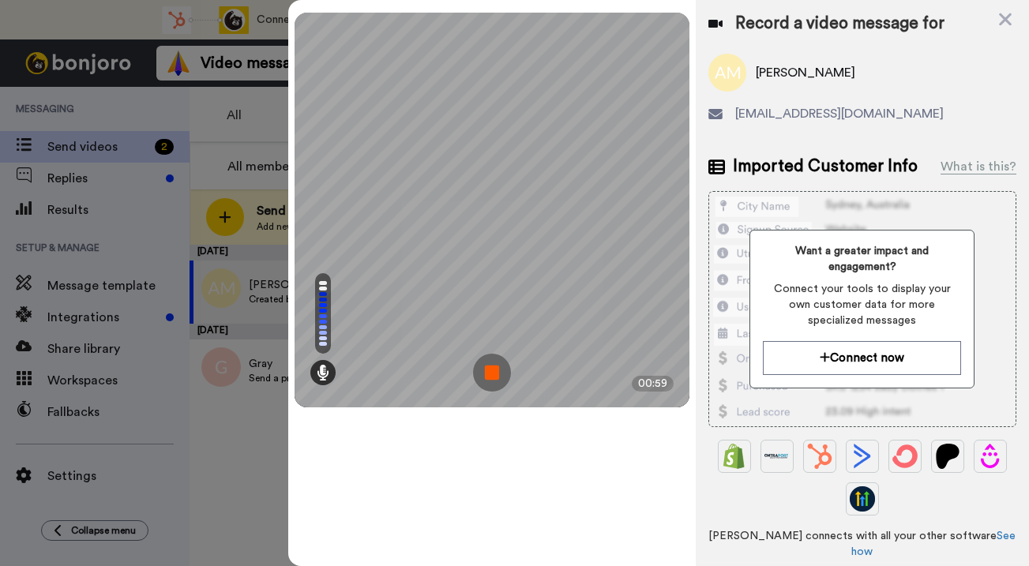
click at [500, 367] on img at bounding box center [492, 373] width 38 height 38
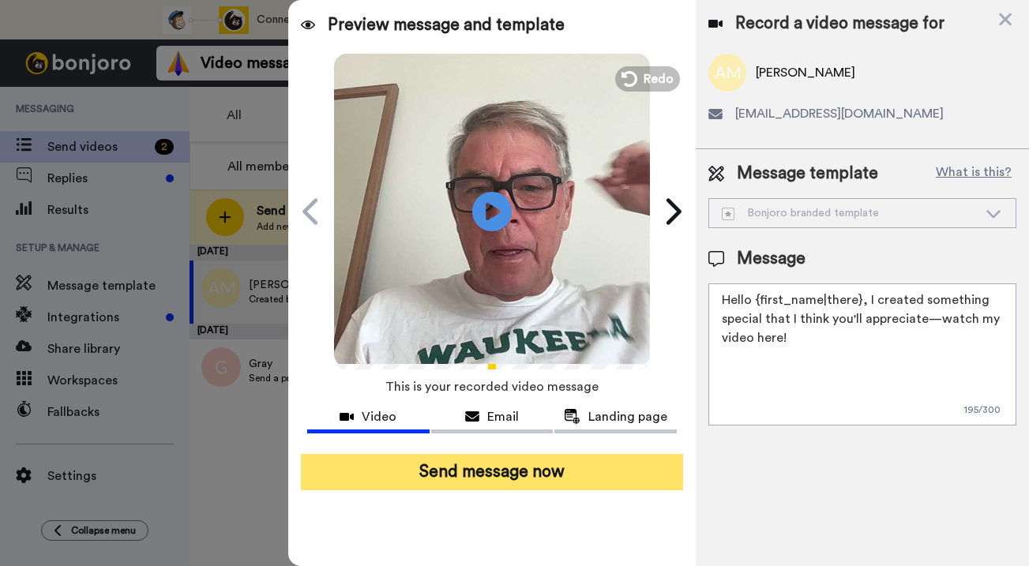
click at [512, 470] on button "Send message now" at bounding box center [492, 472] width 382 height 36
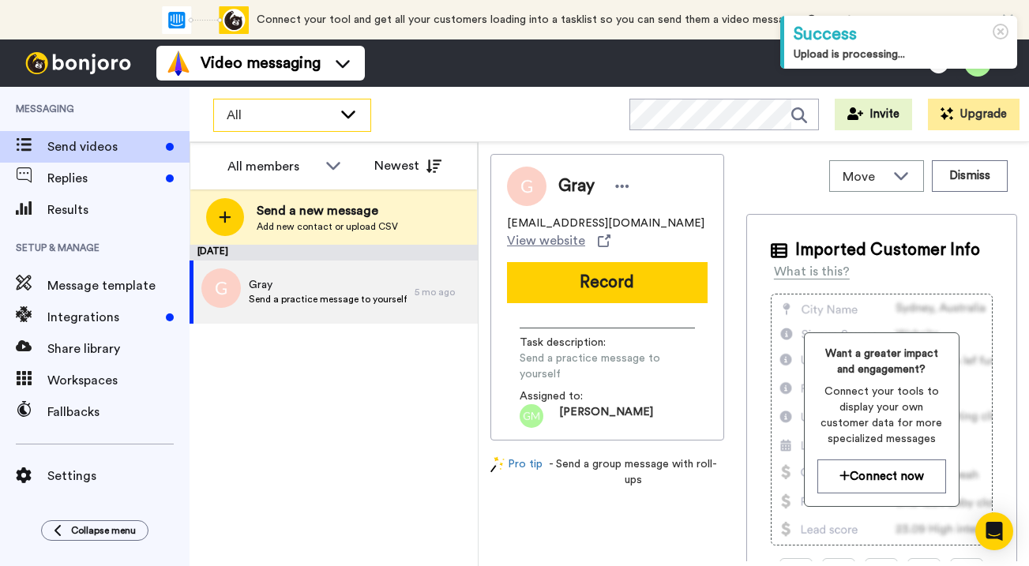
click at [346, 117] on icon at bounding box center [348, 114] width 19 height 16
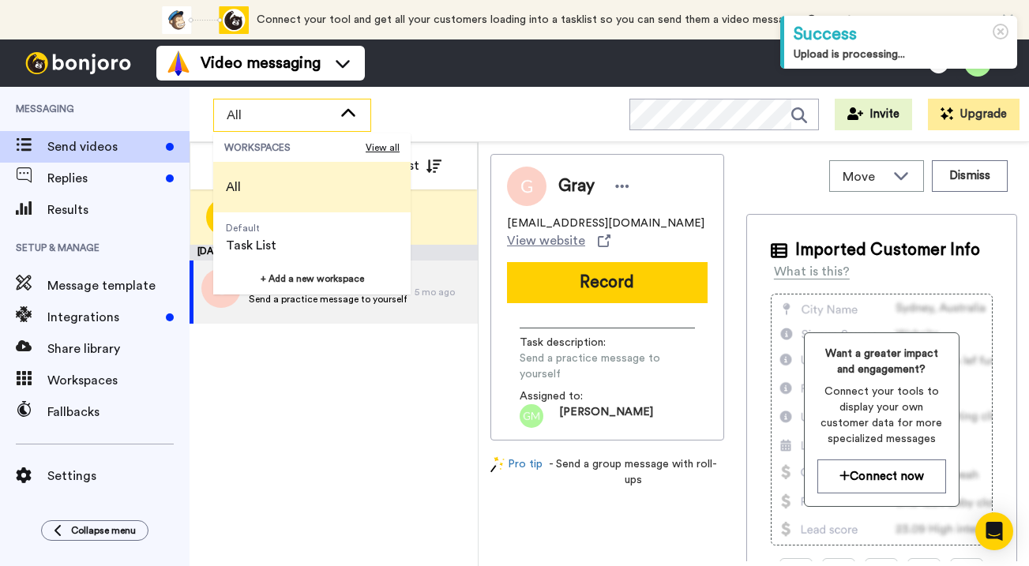
click at [346, 117] on icon at bounding box center [348, 114] width 19 height 16
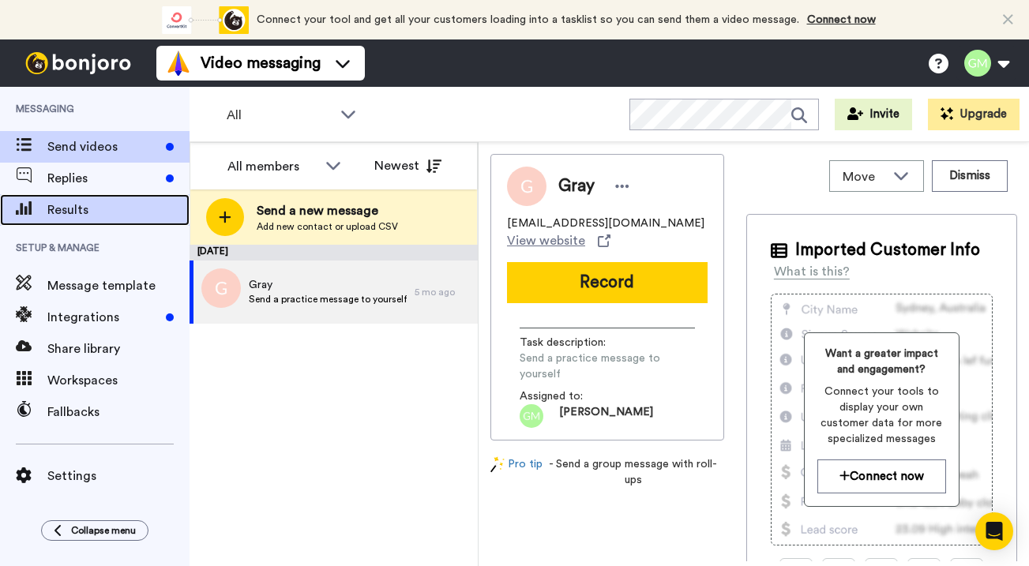
click at [99, 205] on span "Results" at bounding box center [118, 210] width 142 height 19
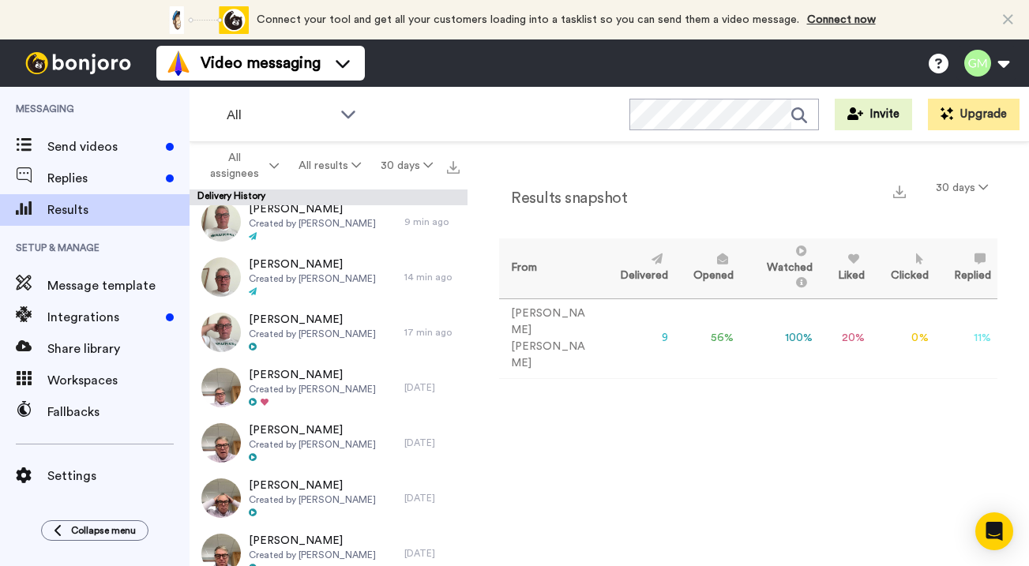
scroll to position [182, 0]
